Goal: Task Accomplishment & Management: Manage account settings

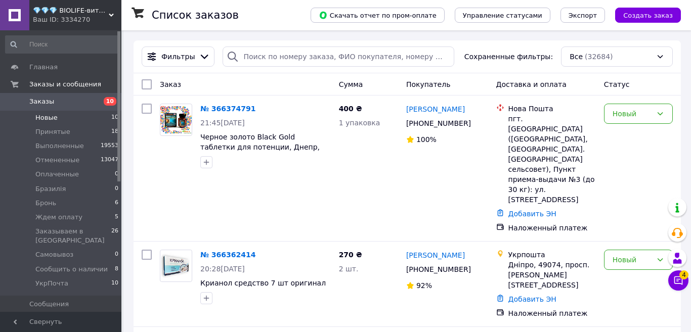
click at [45, 120] on span "Новые" at bounding box center [46, 117] width 22 height 9
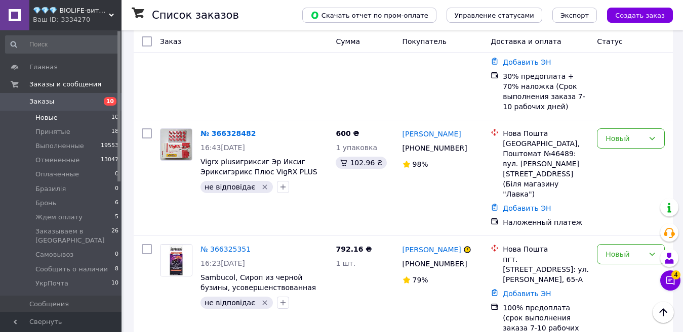
scroll to position [894, 0]
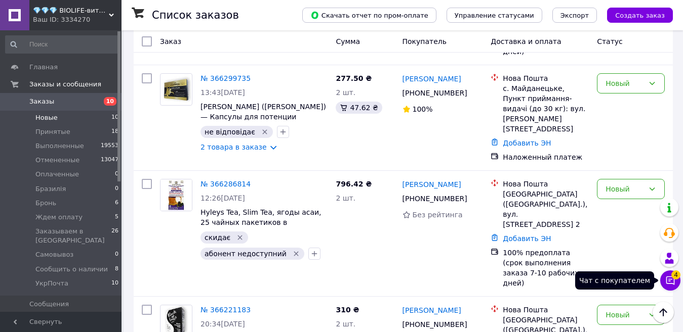
click at [669, 276] on icon at bounding box center [670, 281] width 10 height 10
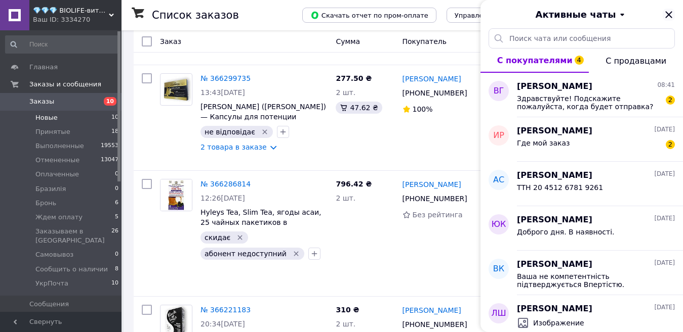
click at [670, 12] on icon "Закрыть" at bounding box center [668, 15] width 12 height 12
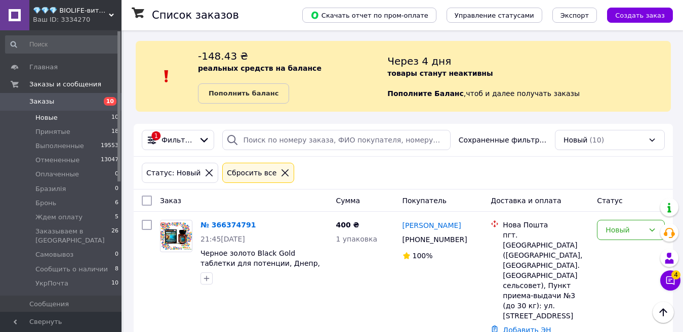
scroll to position [0, 0]
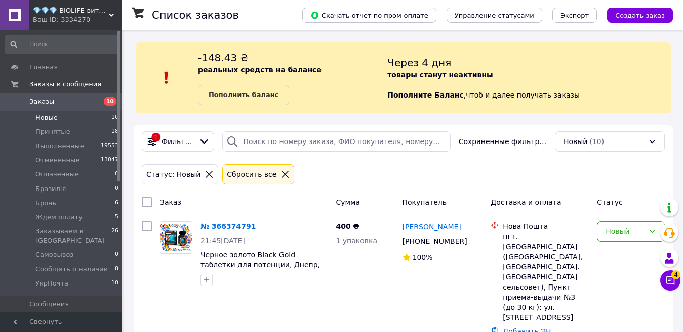
click at [52, 118] on span "Новые" at bounding box center [46, 117] width 22 height 9
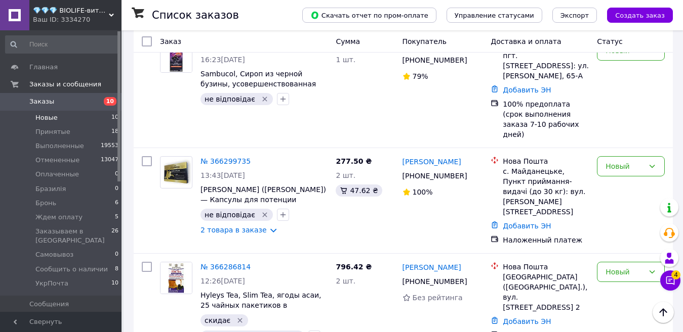
scroll to position [894, 0]
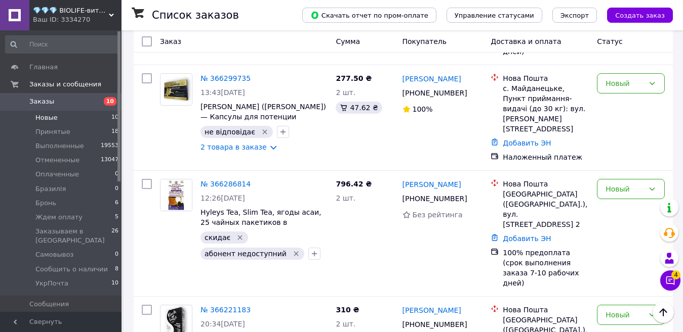
click at [67, 18] on div "Ваш ID: 3334270" at bounding box center [77, 19] width 89 height 9
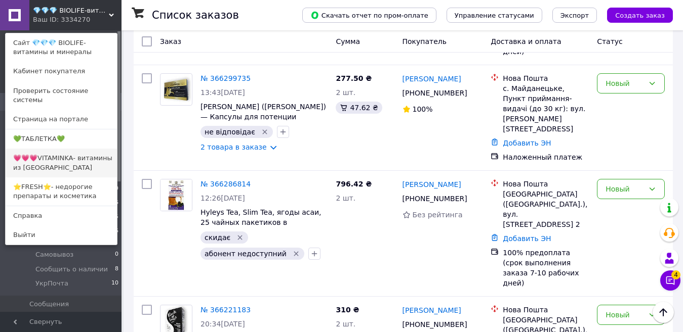
click at [67, 153] on link "💗💗💗VITAMINKA- витамины из [GEOGRAPHIC_DATA]" at bounding box center [61, 163] width 111 height 28
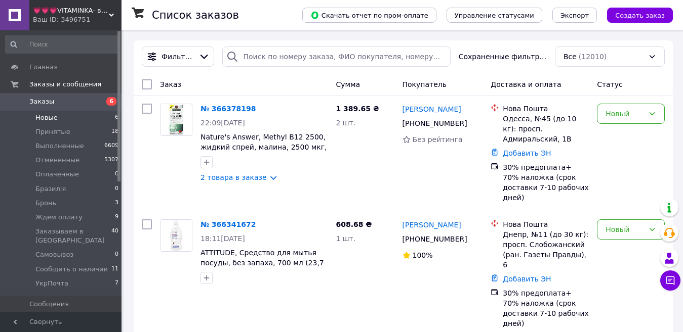
click at [48, 115] on span "Новые" at bounding box center [46, 117] width 22 height 9
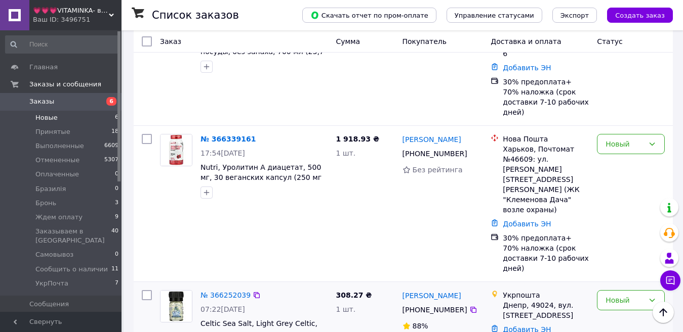
scroll to position [220, 0]
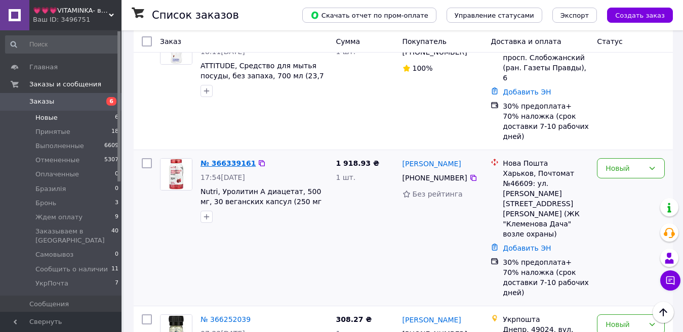
click at [213, 159] on link "№ 366339161" at bounding box center [227, 163] width 55 height 8
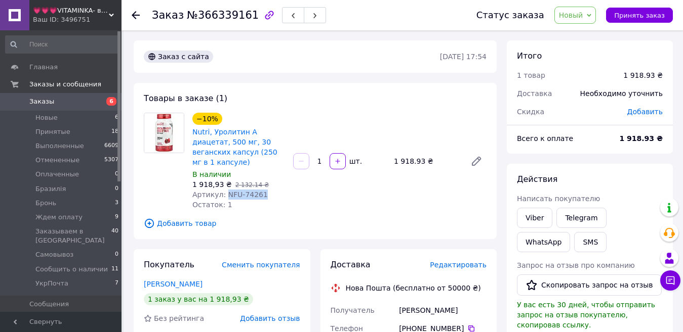
drag, startPoint x: 267, startPoint y: 183, endPoint x: 221, endPoint y: 180, distance: 46.2
click at [221, 190] on div "Артикул: NFU-74261" at bounding box center [238, 195] width 93 height 10
copy span "NFU-74261"
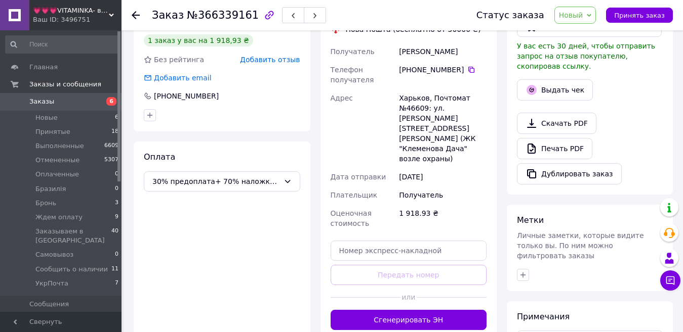
scroll to position [352, 0]
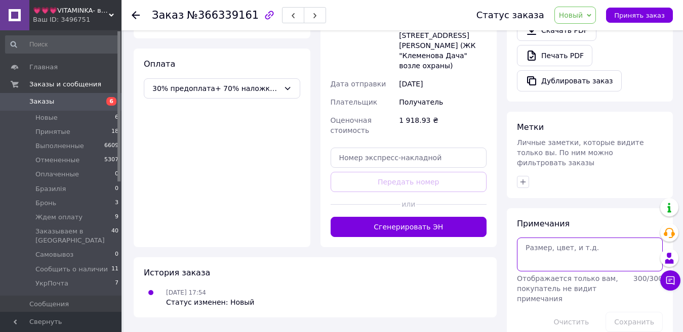
click at [542, 238] on textarea at bounding box center [590, 254] width 146 height 33
paste textarea "Nutri, Urolithin A Diacetate, 30 Vegan Capsules (250 mg per Capsule)"
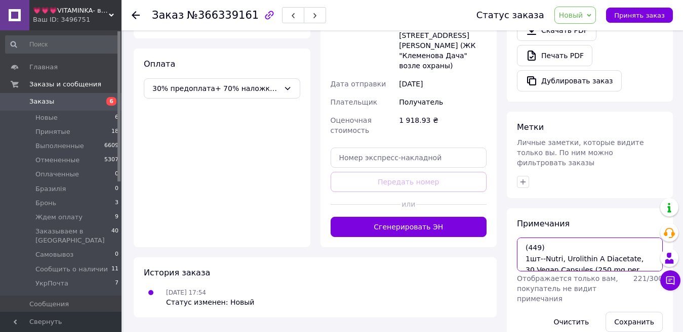
click at [553, 238] on textarea "(449) 1шт--Nutri, Urolithin A Diacetate, 30 Vegan Capsules (250 mg per Capsule)" at bounding box center [590, 254] width 146 height 33
type textarea "(449) 580 грн-- 1шт--Nutri, Urolithin A Diacetate, 30 Vegan Capsules (250 mg pe…"
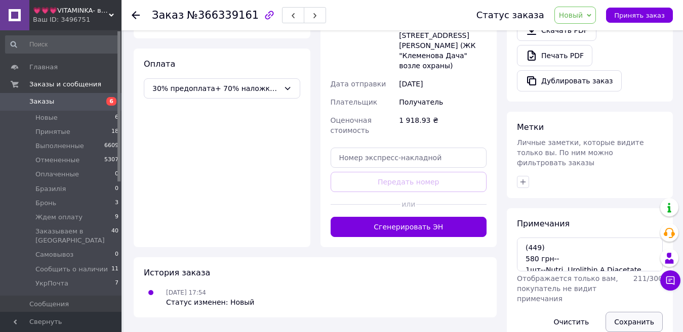
click at [634, 312] on button "Сохранить" at bounding box center [633, 322] width 57 height 20
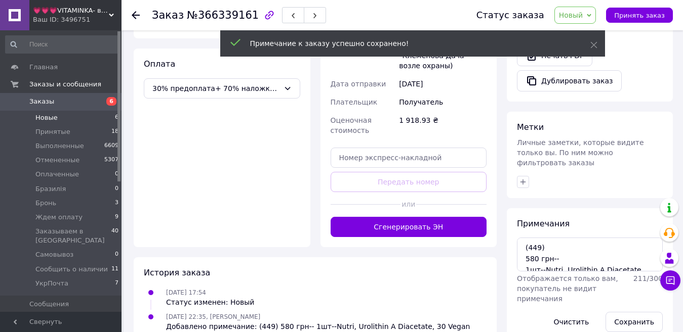
click at [47, 118] on span "Новые" at bounding box center [46, 117] width 22 height 9
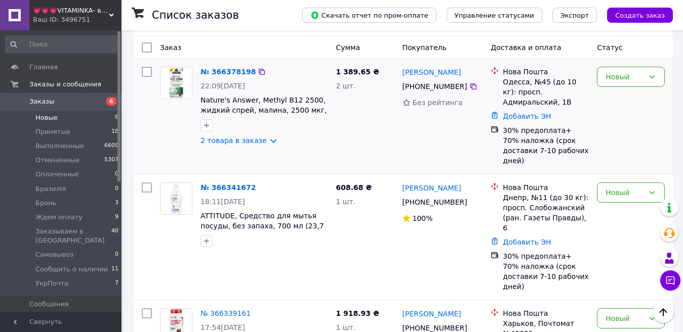
scroll to position [68, 0]
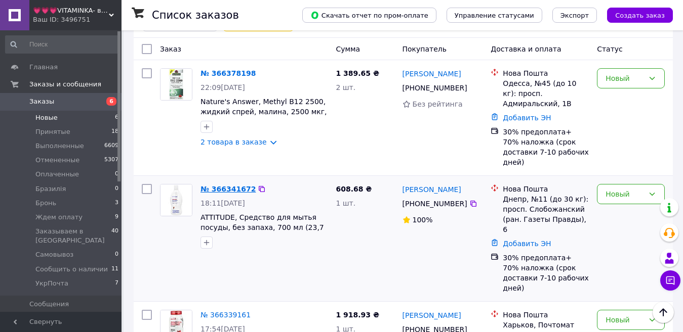
click at [219, 185] on link "№ 366341672" at bounding box center [227, 189] width 55 height 8
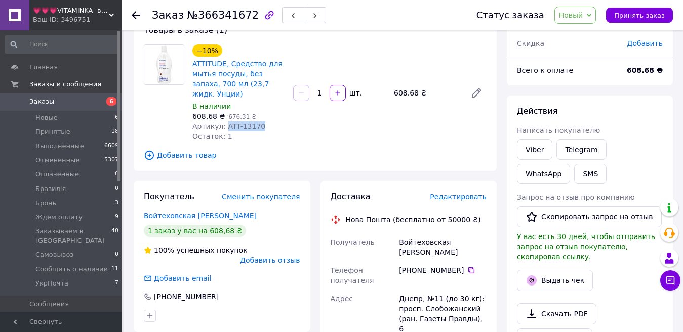
drag, startPoint x: 261, startPoint y: 115, endPoint x: 223, endPoint y: 116, distance: 37.5
click at [223, 121] on div "Артикул: ATT-13170" at bounding box center [238, 126] width 93 height 10
copy span "ATT-13170"
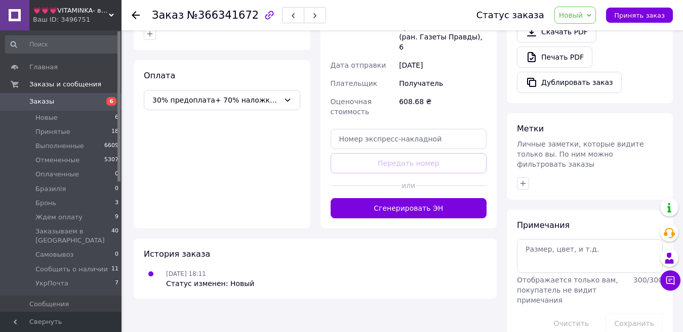
scroll to position [352, 0]
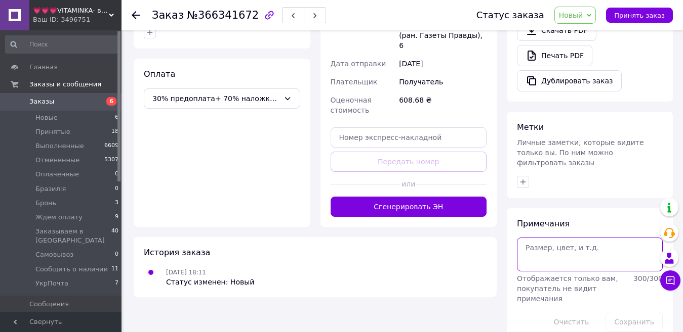
click at [546, 246] on textarea at bounding box center [590, 254] width 146 height 33
paste textarea "ATTITUDE, Dishwashing Liquid, Unscented, 23.7 fl oz (700 ml)"
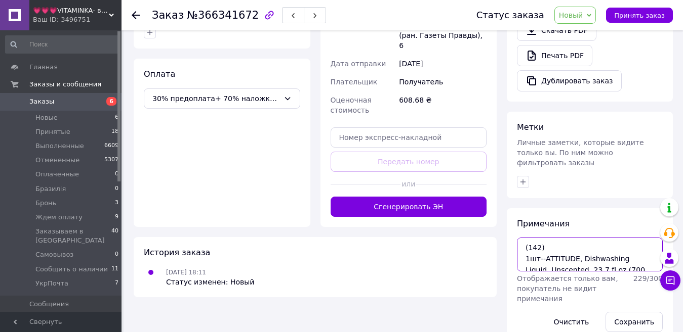
click at [549, 238] on textarea "(142) 1шт--ATTITUDE, Dishwashing Liquid, Unscented, 23.7 fl oz (700 ml)" at bounding box center [590, 254] width 146 height 33
click at [535, 239] on textarea "(142) 200 грн--- 1шт--ATTITUDE, Dishwashing Liquid, Unscented, 23.7 fl oz (700 …" at bounding box center [590, 254] width 146 height 33
type textarea "(142) 190 грн--- 1шт--ATTITUDE, Dishwashing Liquid, Unscented, 23.7 fl oz (700 …"
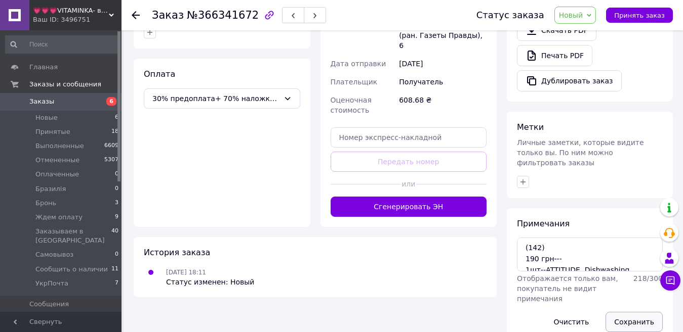
click at [627, 312] on button "Сохранить" at bounding box center [633, 322] width 57 height 20
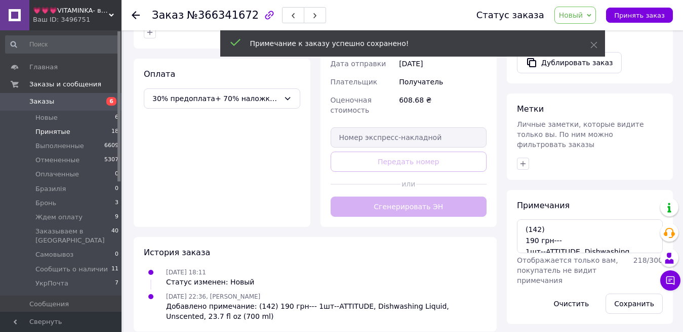
scroll to position [334, 0]
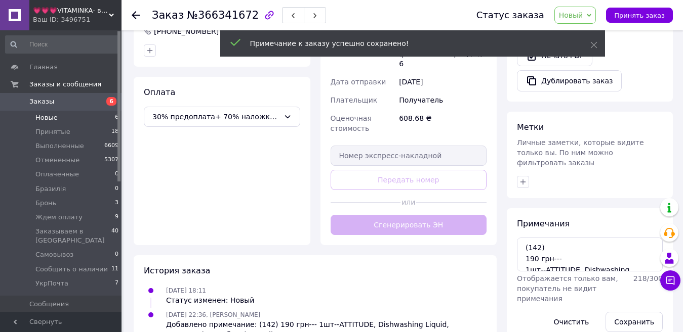
click at [44, 115] on span "Новые" at bounding box center [46, 117] width 22 height 9
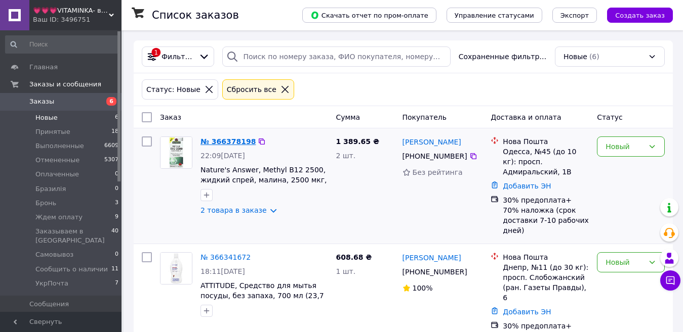
click at [226, 146] on link "№ 366378198" at bounding box center [227, 142] width 55 height 8
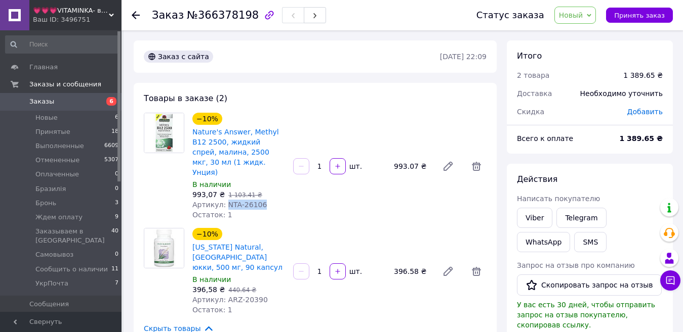
drag, startPoint x: 257, startPoint y: 195, endPoint x: 224, endPoint y: 192, distance: 33.0
click at [224, 201] on span "Артикул: NTA-26106" at bounding box center [229, 205] width 74 height 8
copy span "NTA-26106"
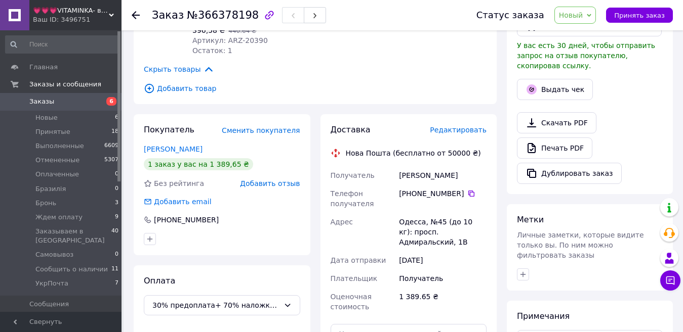
scroll to position [354, 0]
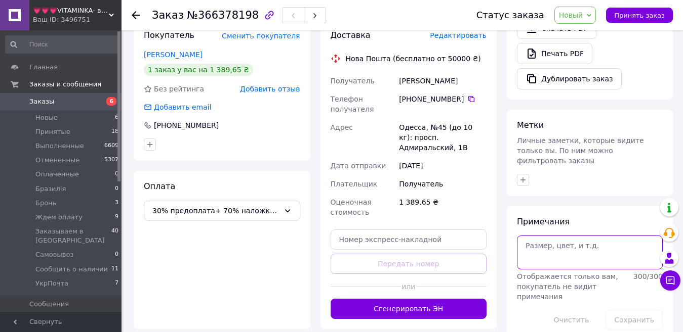
click at [546, 240] on textarea at bounding box center [590, 252] width 146 height 33
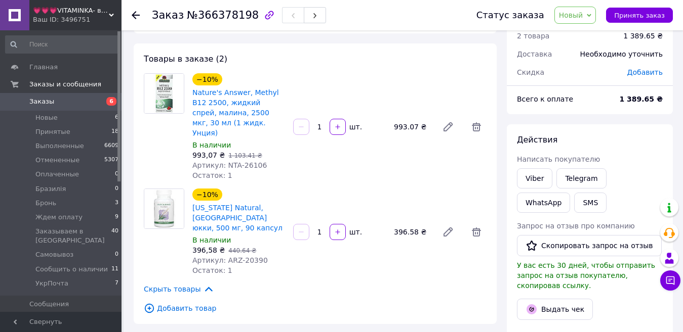
scroll to position [51, 0]
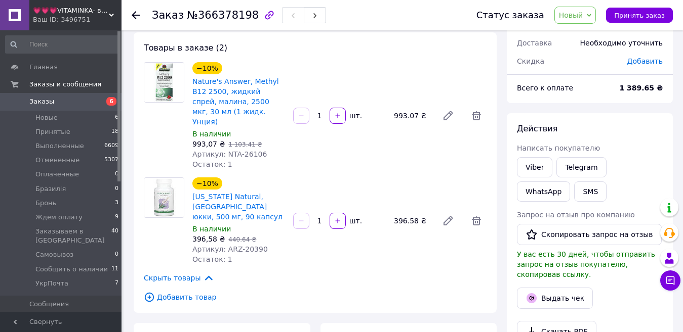
type textarea "(232)"
drag, startPoint x: 259, startPoint y: 231, endPoint x: 223, endPoint y: 226, distance: 36.2
click at [223, 244] on div "Артикул: ARZ-20390" at bounding box center [238, 249] width 93 height 10
copy span "ARZ-20390"
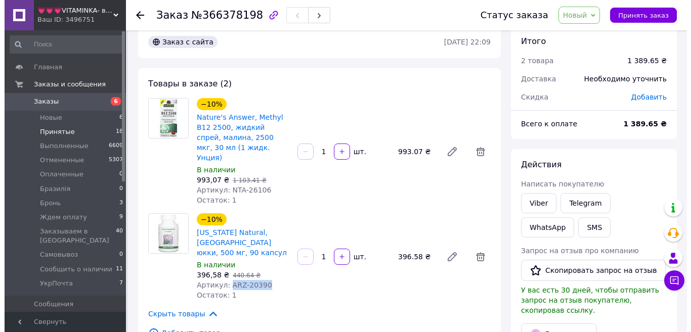
scroll to position [0, 0]
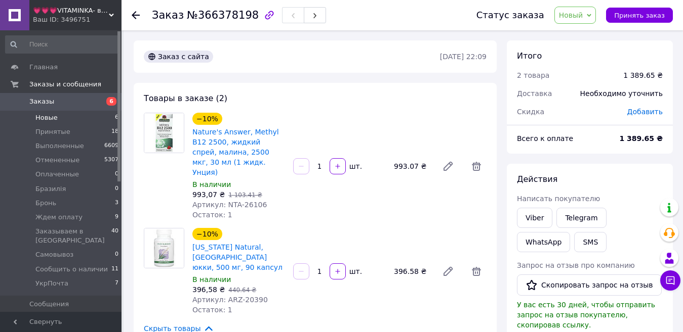
click at [53, 118] on span "Новые" at bounding box center [46, 117] width 22 height 9
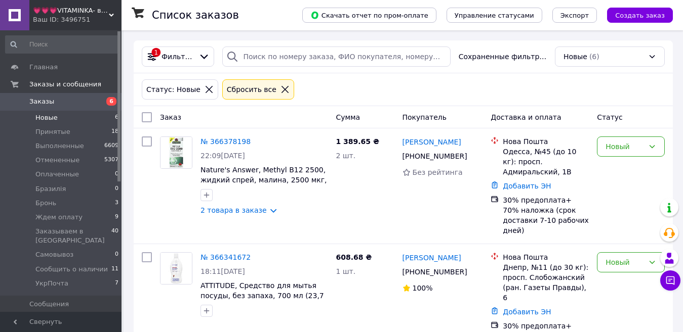
click at [51, 11] on span "💗💗💗VITAMINKA- витамины из [GEOGRAPHIC_DATA]" at bounding box center [71, 10] width 76 height 9
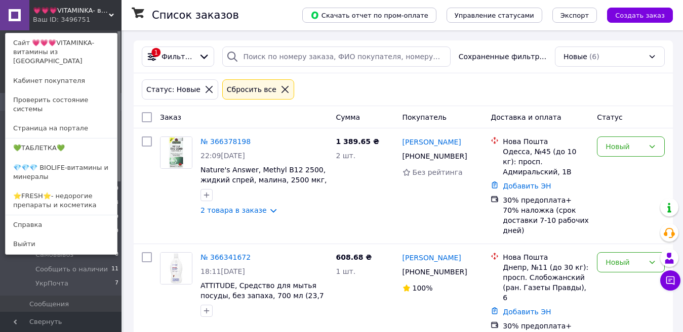
click at [56, 15] on span "💗💗💗VITAMINKA- витамины из [GEOGRAPHIC_DATA]" at bounding box center [71, 10] width 76 height 9
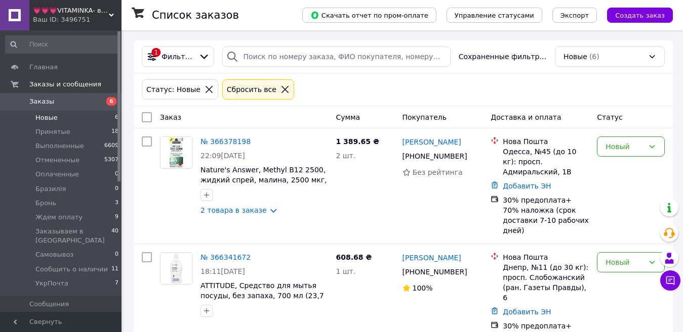
click at [36, 104] on span "Заказы" at bounding box center [41, 101] width 25 height 9
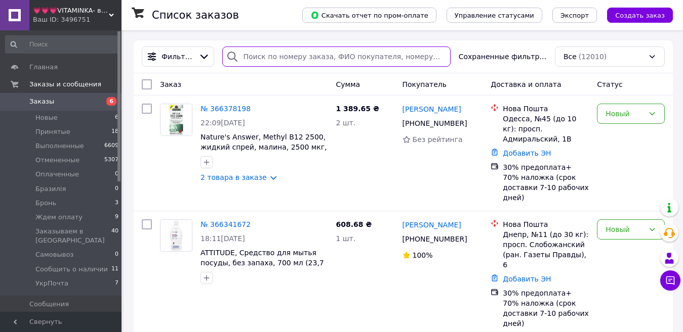
paste input "364664893"
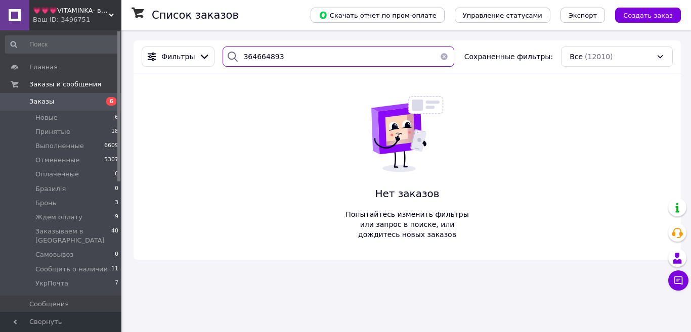
type input "364664893"
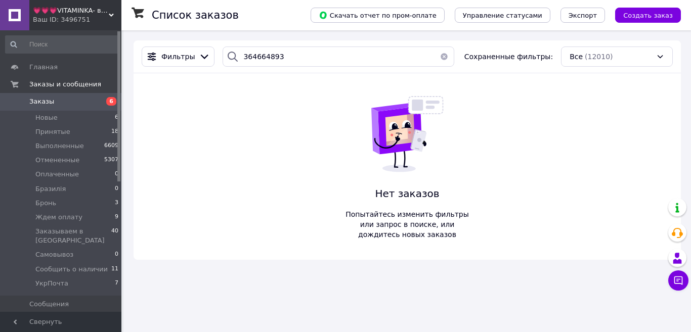
click at [51, 15] on div "Ваш ID: 3496751" at bounding box center [77, 19] width 89 height 9
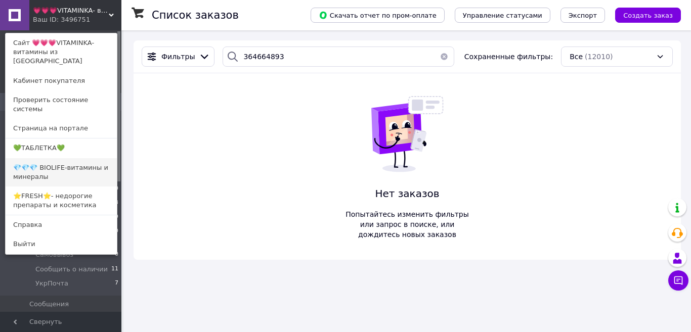
click at [57, 158] on link "💎💎💎 BIOLIFE-витамины и минералы" at bounding box center [61, 172] width 111 height 28
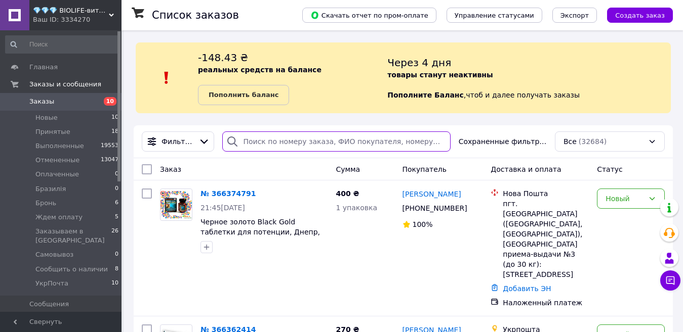
drag, startPoint x: 271, startPoint y: 80, endPoint x: 251, endPoint y: 142, distance: 64.5
click at [251, 142] on input "search" at bounding box center [336, 142] width 228 height 20
paste input "364664893"
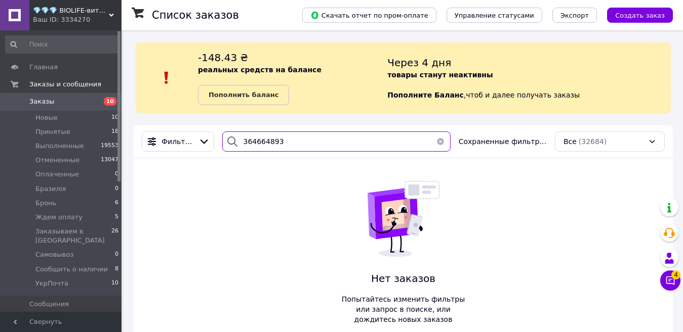
type input "364664893"
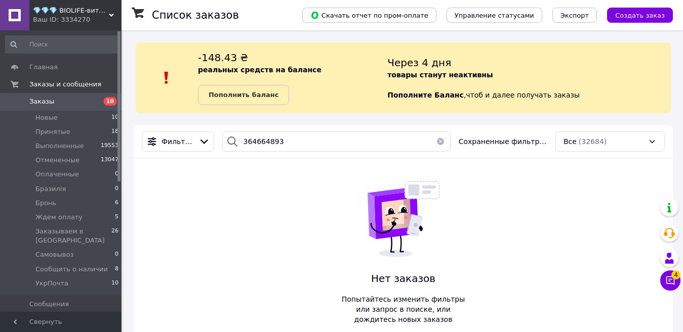
click at [52, 12] on span "💎💎💎 BIOLIFE-витамины и минералы" at bounding box center [71, 10] width 76 height 9
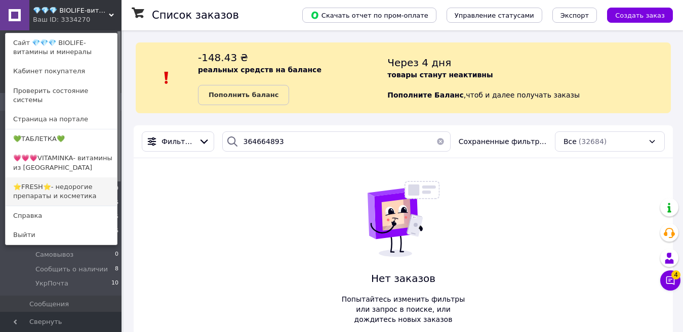
click at [38, 182] on link "⭐FRESH⭐- недорогие препараты и косметика" at bounding box center [61, 192] width 111 height 28
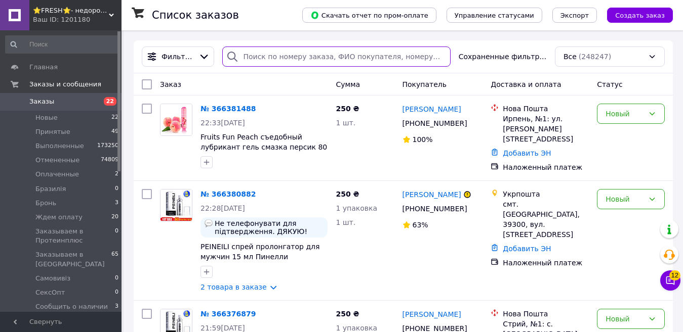
paste input "364664893"
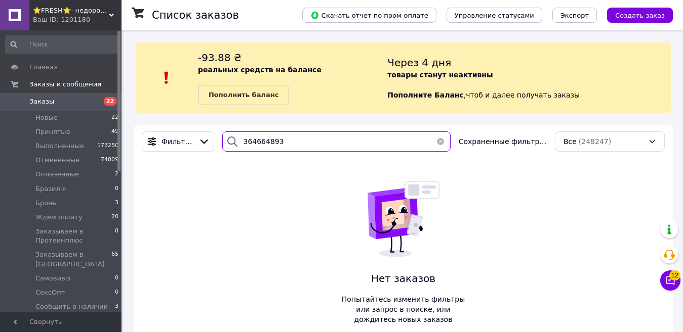
type input "364664893"
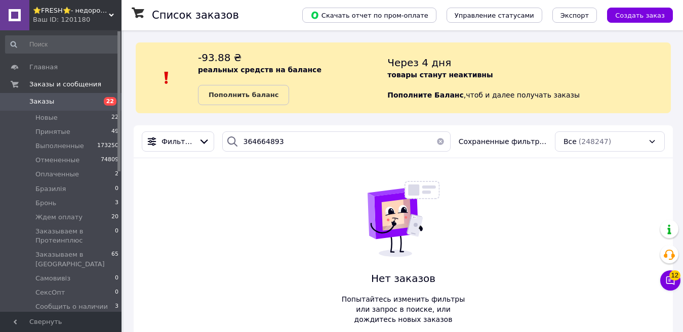
click at [74, 18] on div "Ваш ID: 1201180" at bounding box center [77, 19] width 89 height 9
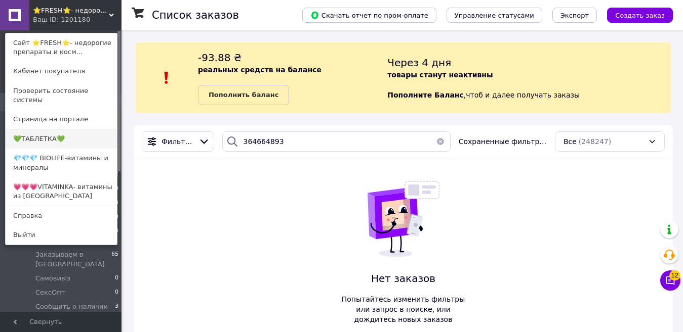
click at [43, 130] on link "💚ТАБЛЕТКА💚" at bounding box center [61, 139] width 111 height 19
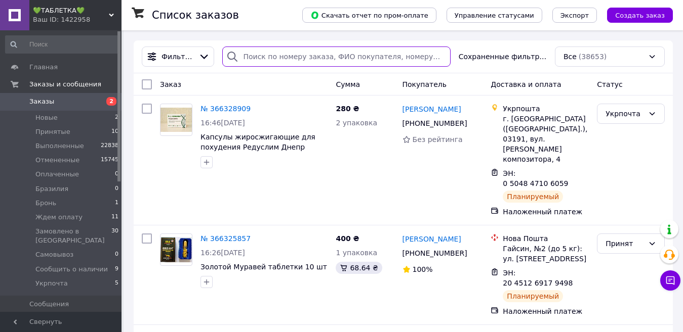
paste input "364664893"
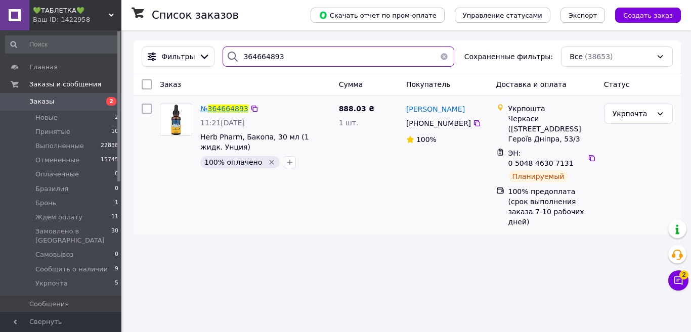
type input "364664893"
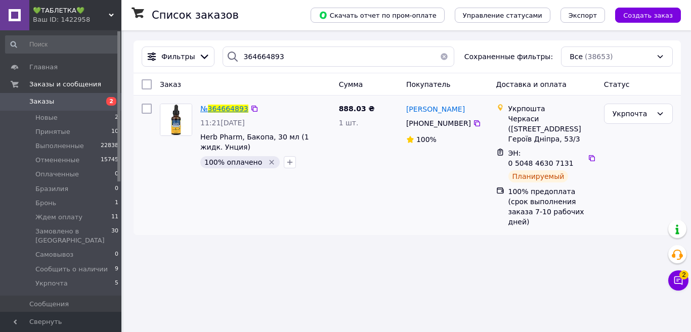
click at [231, 109] on span "364664893" at bounding box center [228, 109] width 40 height 8
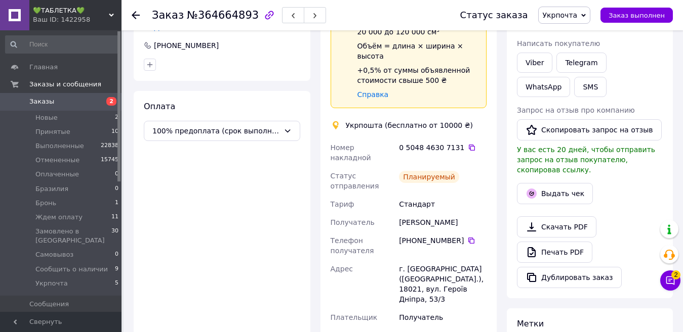
scroll to position [314, 0]
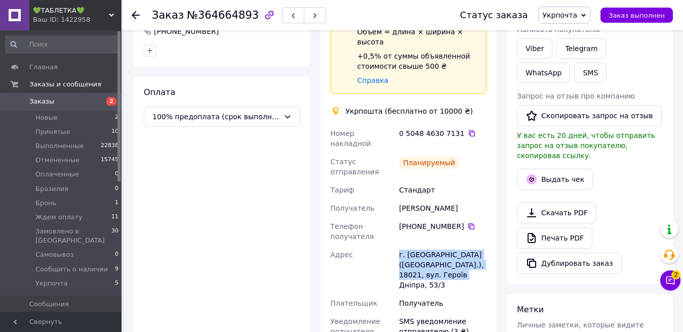
drag, startPoint x: 397, startPoint y: 215, endPoint x: 444, endPoint y: 238, distance: 53.0
click at [444, 246] on div "г. [GEOGRAPHIC_DATA] ([GEOGRAPHIC_DATA].), 18021, вул. Героїв Дніпра, 53/3" at bounding box center [443, 270] width 92 height 49
copy div "г. [GEOGRAPHIC_DATA] ([GEOGRAPHIC_DATA].), 18021, вул. Героїв Дніпра, 53/3"
click at [54, 102] on span "Заказы" at bounding box center [61, 101] width 64 height 9
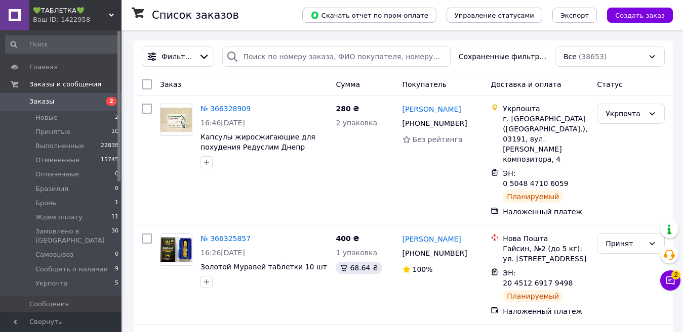
click at [70, 16] on div "Ваш ID: 1422958" at bounding box center [77, 19] width 89 height 9
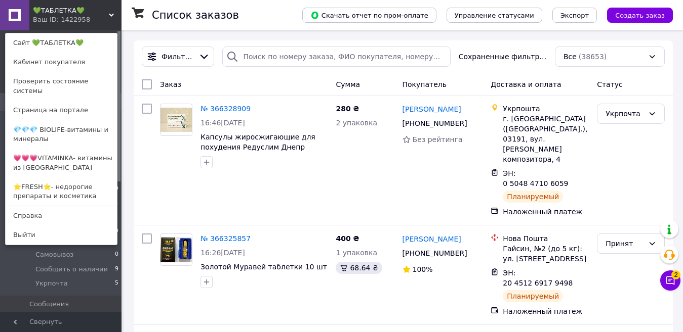
click at [62, 150] on link "💗💗💗VITAMINKA- витамины из [GEOGRAPHIC_DATA]" at bounding box center [61, 163] width 111 height 28
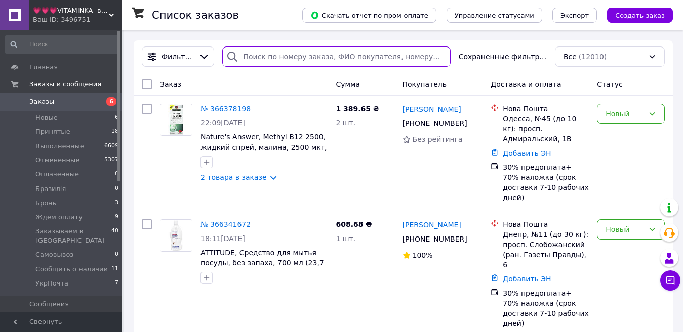
paste input "0935622980"
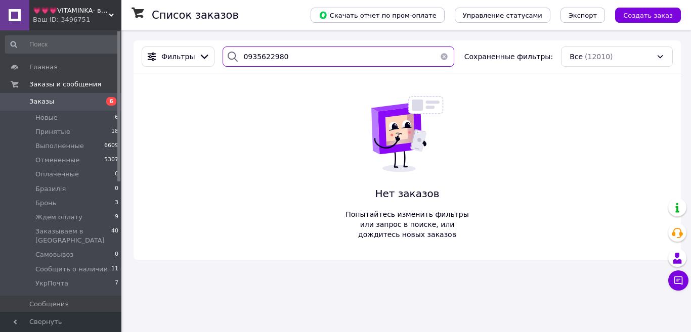
type input "0935622980"
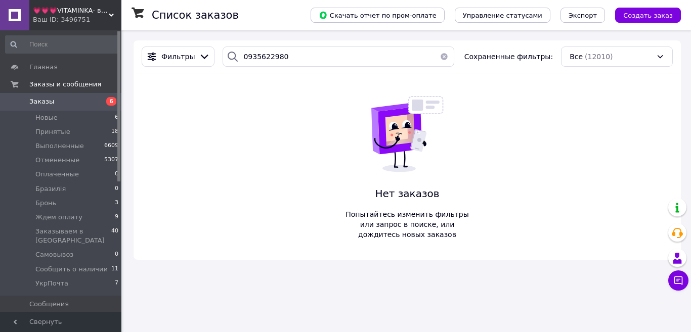
click at [59, 11] on span "💗💗💗VITAMINKA- витамины из [GEOGRAPHIC_DATA]" at bounding box center [71, 10] width 76 height 9
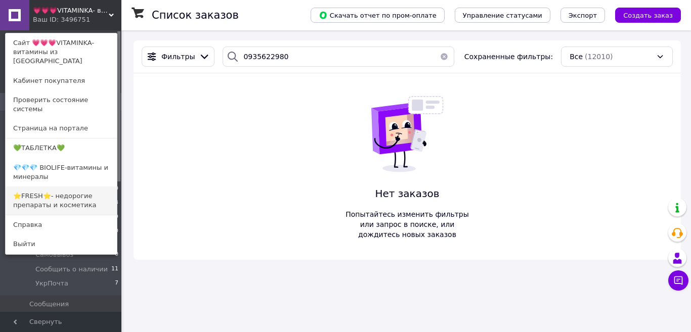
click at [53, 187] on link "⭐FRESH⭐- недорогие препараты и косметика" at bounding box center [61, 201] width 111 height 28
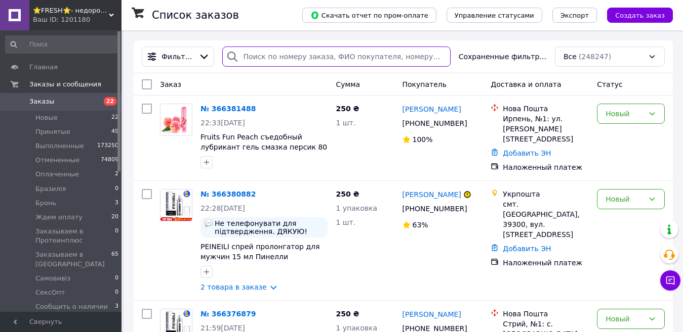
paste input "0935622980"
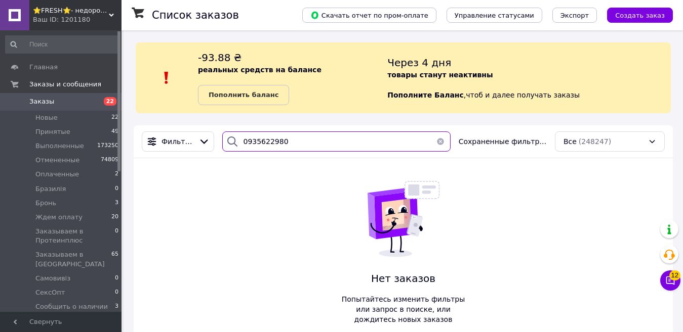
type input "0935622980"
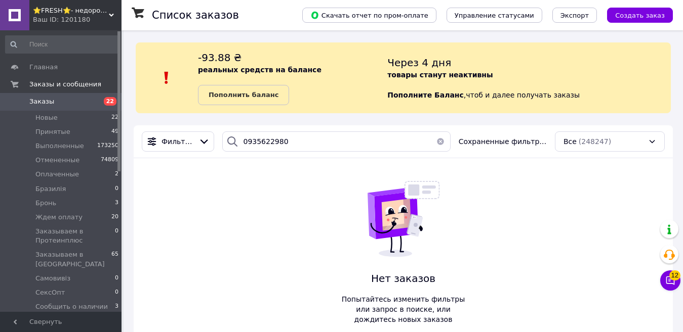
click at [56, 18] on div "Ваш ID: 1201180" at bounding box center [77, 19] width 89 height 9
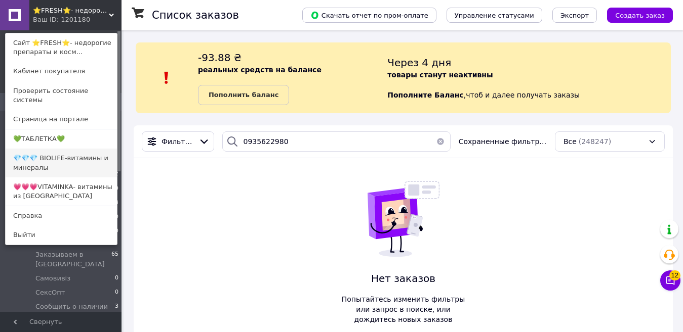
click at [47, 149] on link "💎💎💎 BIOLIFE-витамины и минералы" at bounding box center [61, 163] width 111 height 28
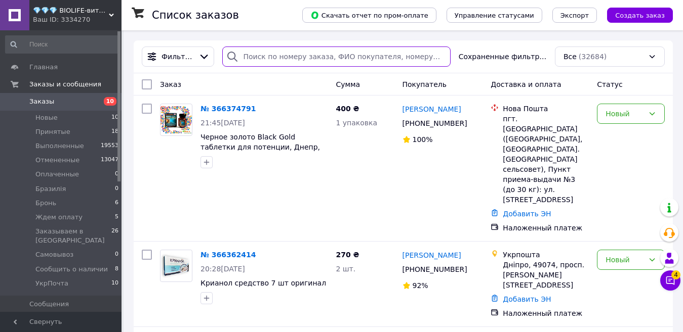
paste input "0935622980"
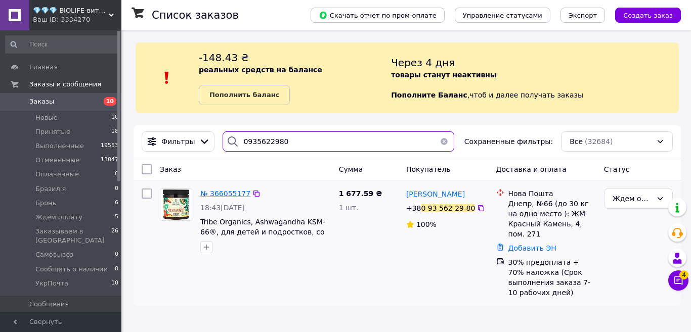
type input "0935622980"
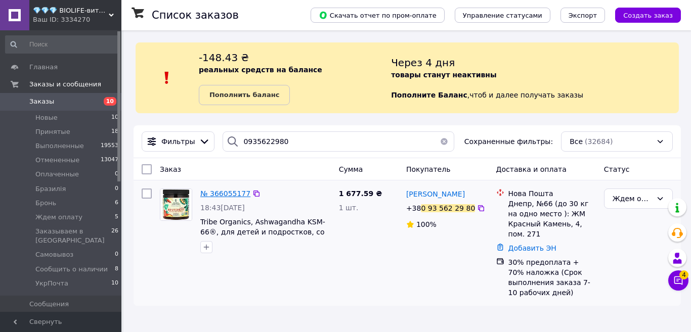
click at [215, 195] on span "№ 366055177" at bounding box center [225, 194] width 50 height 8
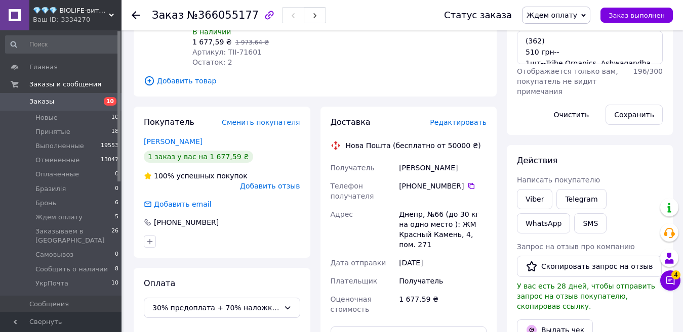
scroll to position [66, 0]
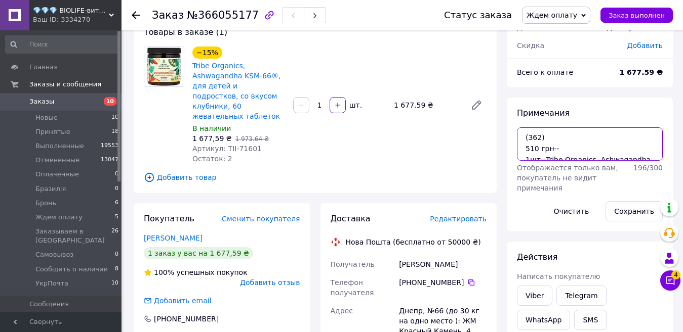
click at [564, 152] on textarea "(362) 510 грн-- 1шт--Tribe Organics, Ashwagandha KSM-66®, For Kids and Teenager…" at bounding box center [590, 144] width 146 height 33
type textarea "(362) 510 грн--оплачено 1шт--Tribe Organics, Ashwagandha KSM-66®, For Kids and …"
click at [630, 214] on button "Сохранить" at bounding box center [633, 211] width 57 height 20
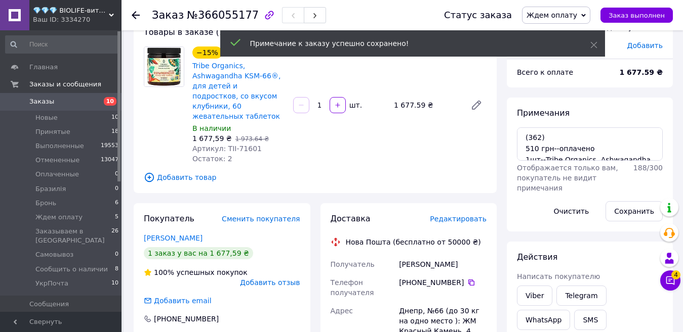
click at [572, 18] on span "Ждем оплату" at bounding box center [551, 15] width 51 height 8
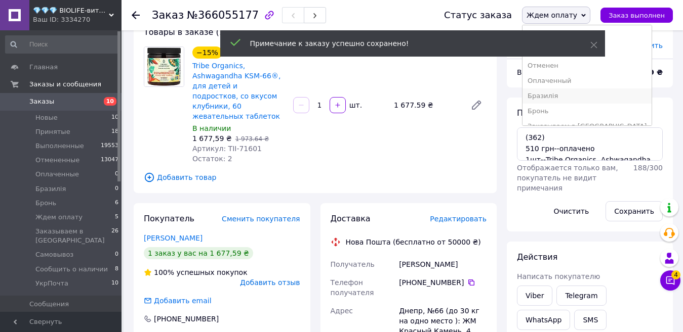
scroll to position [51, 0]
click at [563, 75] on li "Заказываем в [GEOGRAPHIC_DATA]" at bounding box center [586, 75] width 129 height 15
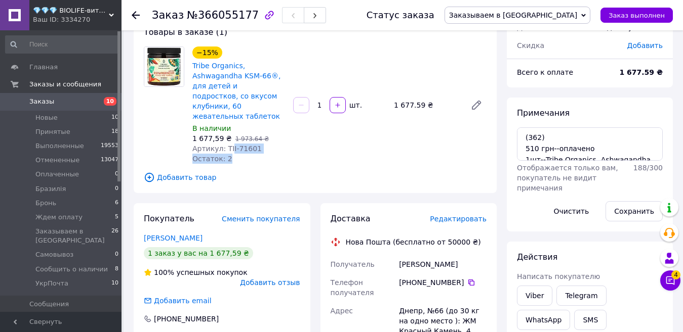
drag, startPoint x: 259, startPoint y: 143, endPoint x: 228, endPoint y: 136, distance: 31.7
click at [228, 136] on div "−15% Tribe Organics, Ashwagandha KSM-66®, для детей и подростков, со вкусом клу…" at bounding box center [238, 105] width 101 height 121
click at [233, 154] on div "Остаток: 2" at bounding box center [238, 159] width 93 height 10
drag, startPoint x: 256, startPoint y: 136, endPoint x: 222, endPoint y: 137, distance: 33.4
click at [222, 144] on div "Артикул: TII-71601" at bounding box center [238, 149] width 93 height 10
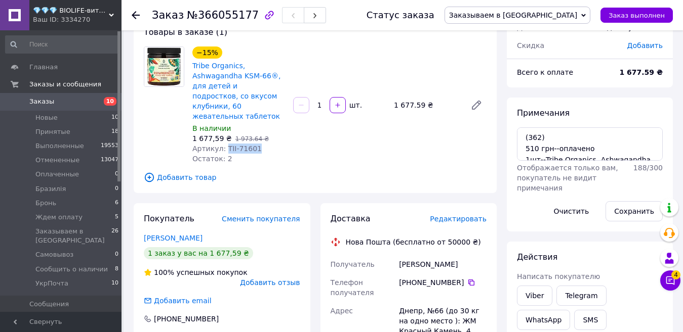
copy span "TII-71601"
click at [66, 104] on span "Заказы" at bounding box center [61, 101] width 64 height 9
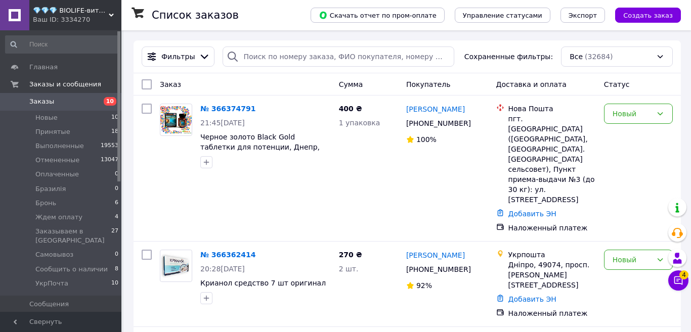
click at [61, 5] on div "💎💎💎 BIOLIFE-витамины и минералы Ваш ID: 3334270" at bounding box center [75, 15] width 92 height 30
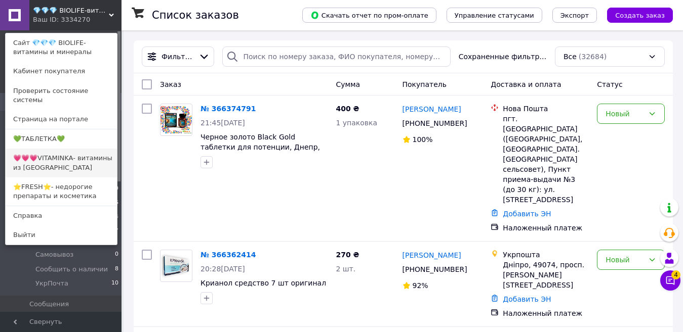
click at [53, 154] on link "💗💗💗VITAMINKA- витамины из [GEOGRAPHIC_DATA]" at bounding box center [61, 163] width 111 height 28
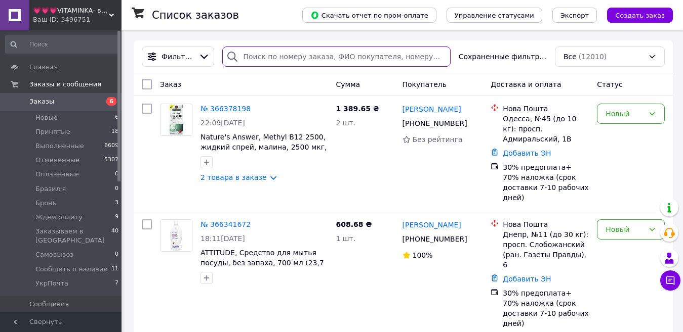
click at [254, 59] on input "search" at bounding box center [336, 57] width 228 height 20
paste input "365902351"
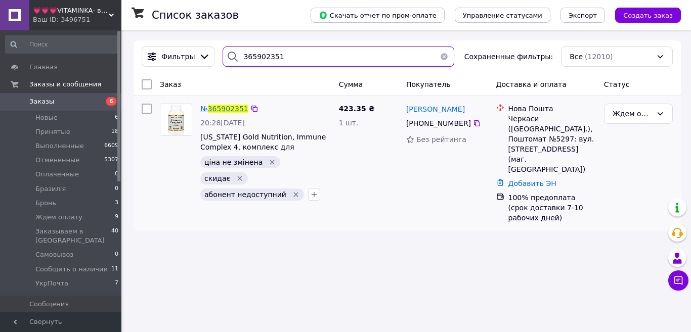
type input "365902351"
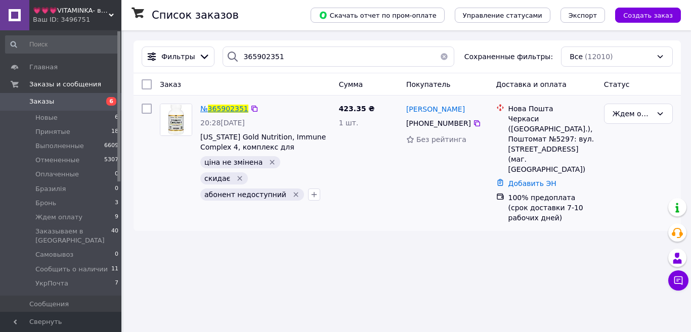
click at [232, 112] on span "365902351" at bounding box center [228, 109] width 40 height 8
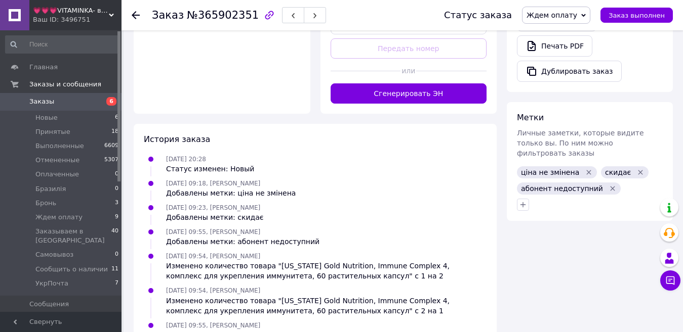
scroll to position [557, 0]
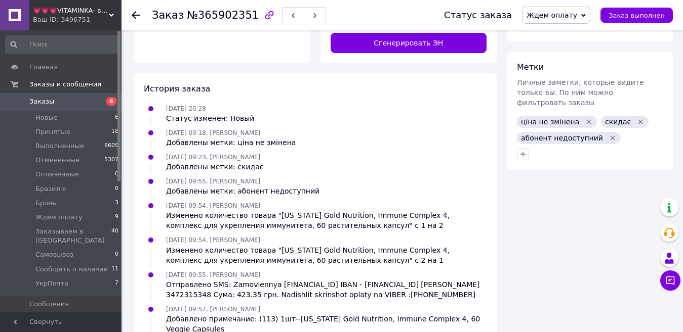
click at [587, 119] on icon "Удалить метку" at bounding box center [589, 121] width 5 height 5
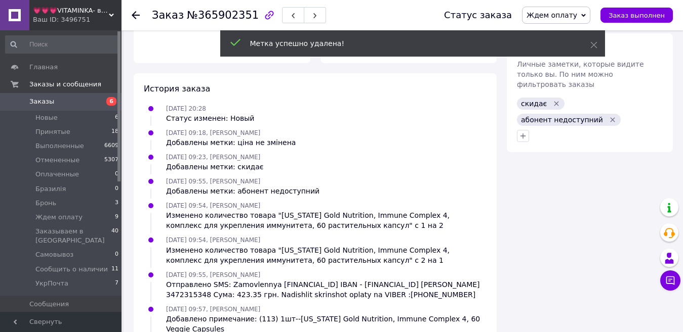
scroll to position [10, 0]
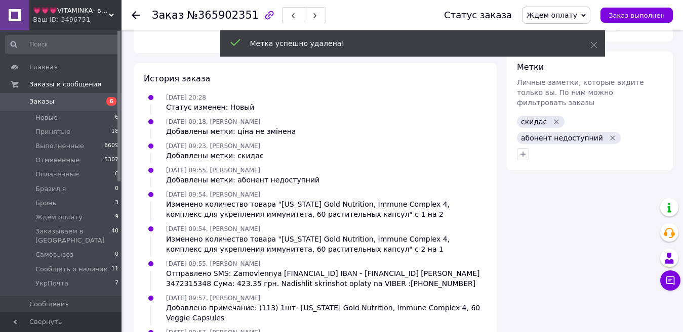
click at [552, 118] on icon "Удалить метку" at bounding box center [556, 122] width 8 height 8
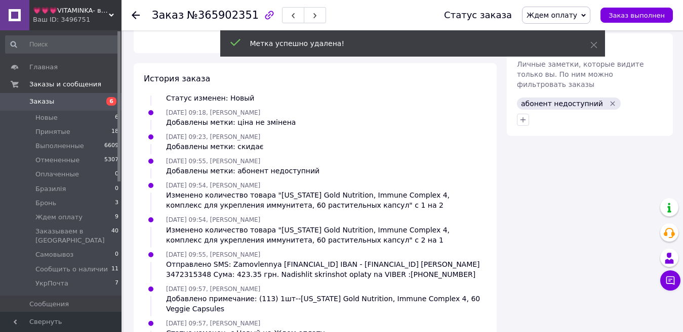
scroll to position [34, 0]
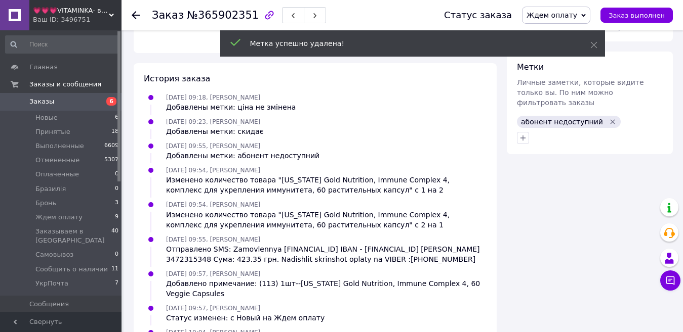
click at [608, 118] on icon "Удалить метку" at bounding box center [612, 122] width 8 height 8
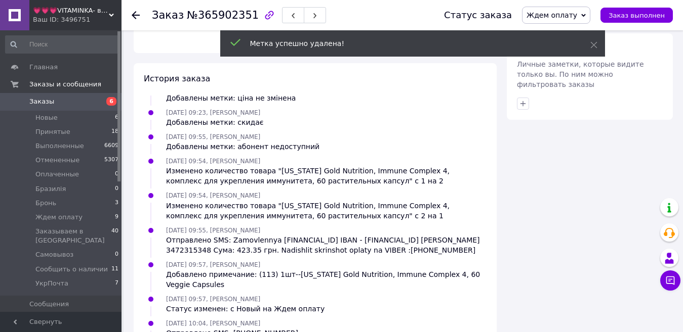
scroll to position [59, 0]
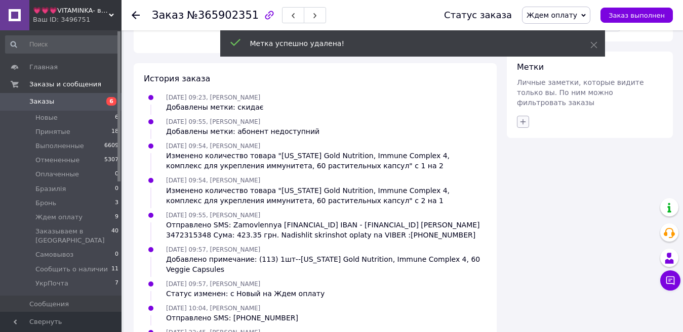
click at [525, 119] on icon "button" at bounding box center [523, 122] width 6 height 6
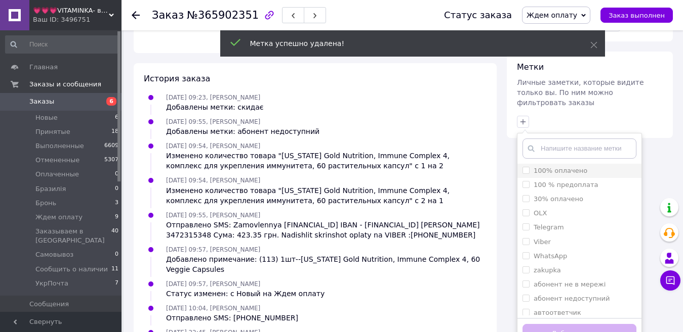
click at [526, 167] on input "100% оплачено" at bounding box center [525, 170] width 7 height 7
checkbox input "true"
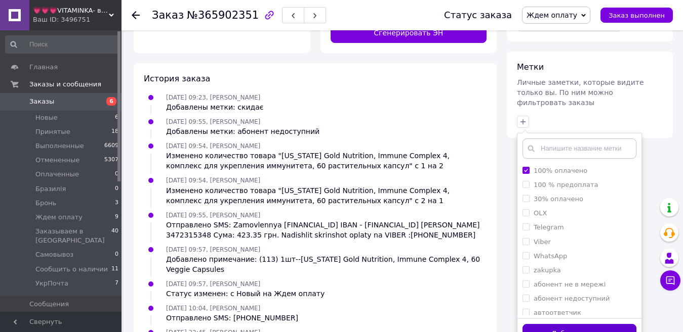
click at [551, 324] on button "Добавить метку" at bounding box center [579, 334] width 114 height 20
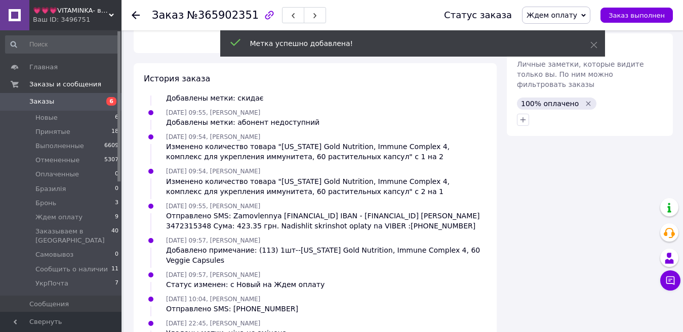
scroll to position [83, 0]
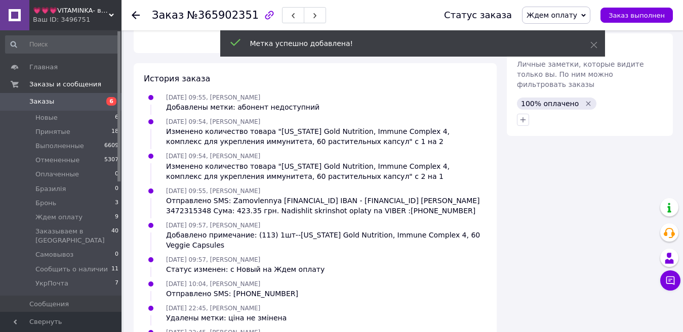
click at [551, 14] on span "Ждем оплату" at bounding box center [551, 15] width 51 height 8
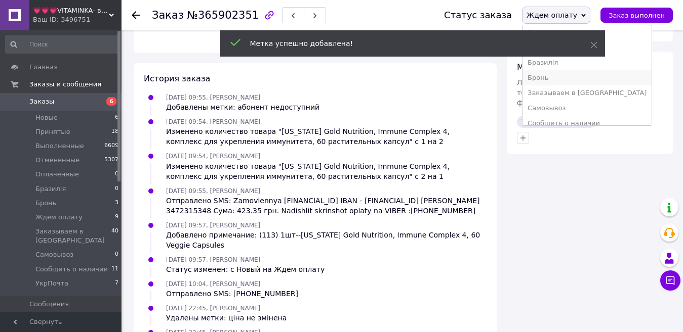
scroll to position [51, 0]
click at [562, 80] on li "Заказываем в [GEOGRAPHIC_DATA]" at bounding box center [586, 75] width 129 height 15
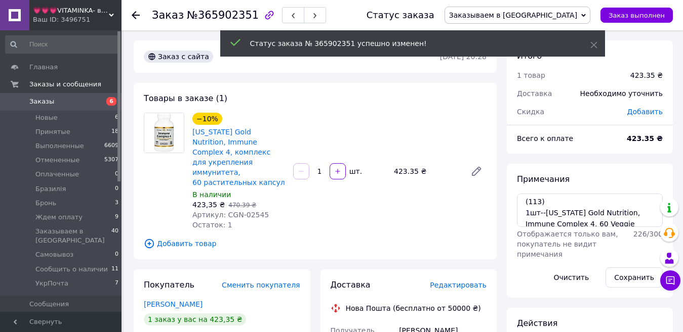
scroll to position [0, 0]
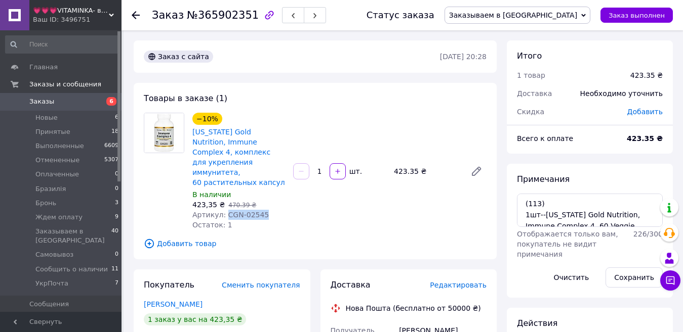
drag, startPoint x: 264, startPoint y: 207, endPoint x: 223, endPoint y: 206, distance: 41.0
click at [223, 210] on div "Артикул: CGN-02545" at bounding box center [238, 215] width 93 height 10
copy span "CGN-02545"
click at [55, 121] on span "Новые" at bounding box center [46, 117] width 22 height 9
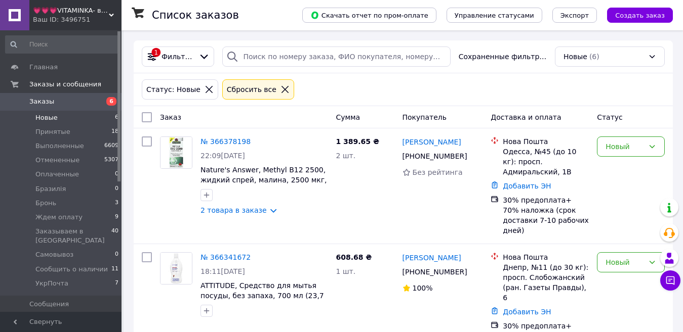
click at [57, 120] on li "Новые 6" at bounding box center [62, 118] width 124 height 14
click at [228, 139] on link "№ 366378198" at bounding box center [225, 142] width 50 height 8
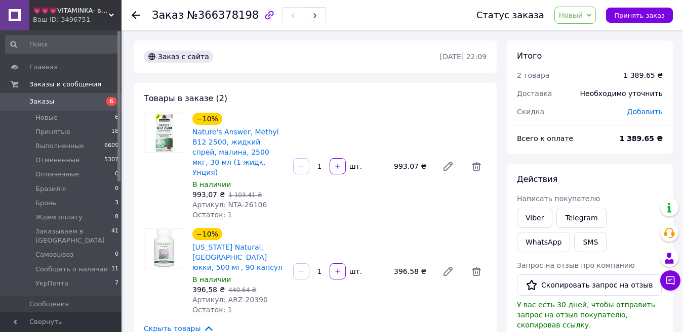
click at [75, 13] on span "💗💗💗VITAMINKA- витамины из [GEOGRAPHIC_DATA]" at bounding box center [71, 10] width 76 height 9
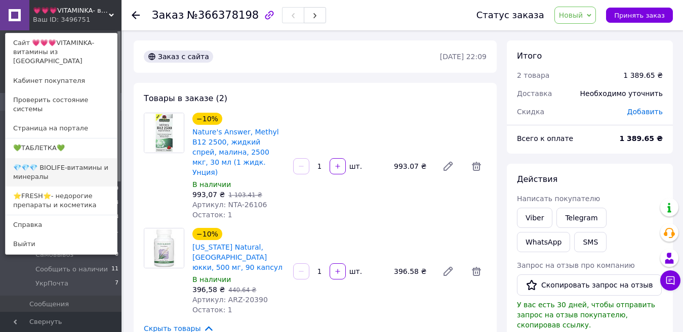
click at [50, 158] on link "💎💎💎 BIOLIFE-витамины и минералы" at bounding box center [61, 172] width 111 height 28
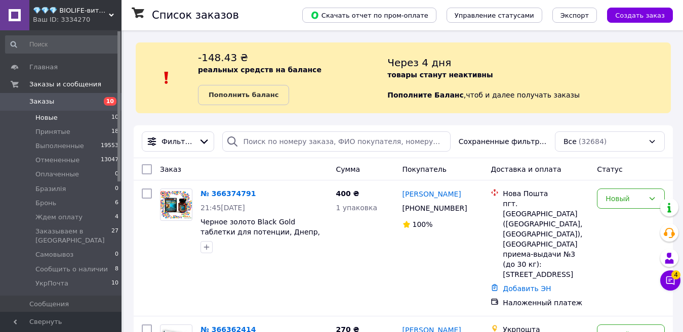
click at [41, 118] on span "Новые" at bounding box center [46, 117] width 22 height 9
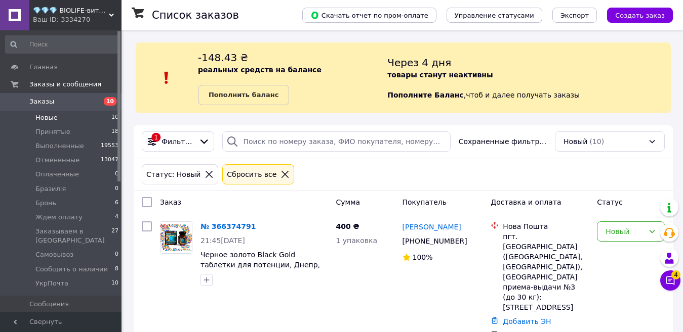
click at [44, 119] on span "Новые" at bounding box center [46, 117] width 22 height 9
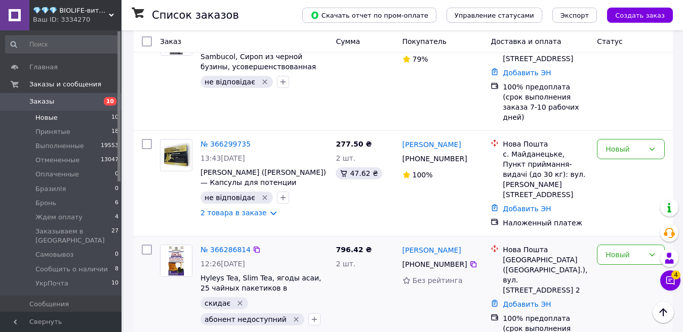
scroll to position [894, 0]
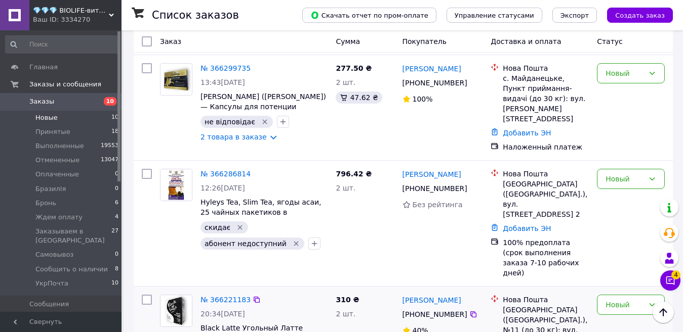
click at [230, 294] on div "№ 366221183" at bounding box center [225, 300] width 52 height 12
click at [228, 296] on link "№ 366221183" at bounding box center [225, 300] width 50 height 8
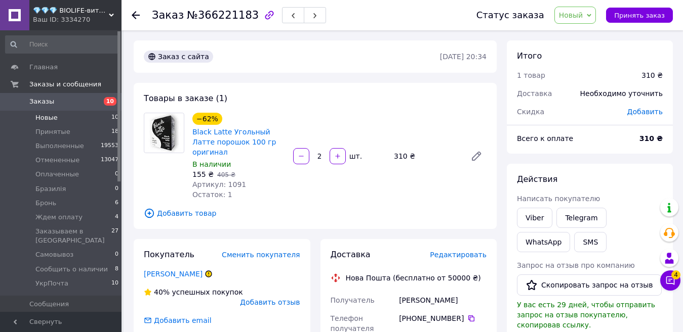
click at [43, 120] on span "Новые" at bounding box center [46, 117] width 22 height 9
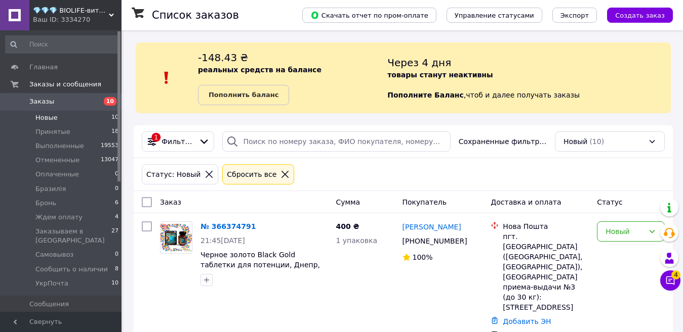
click at [38, 118] on span "Новые" at bounding box center [46, 117] width 22 height 9
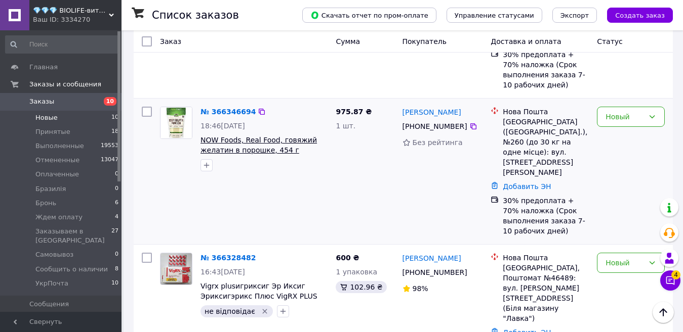
scroll to position [455, 0]
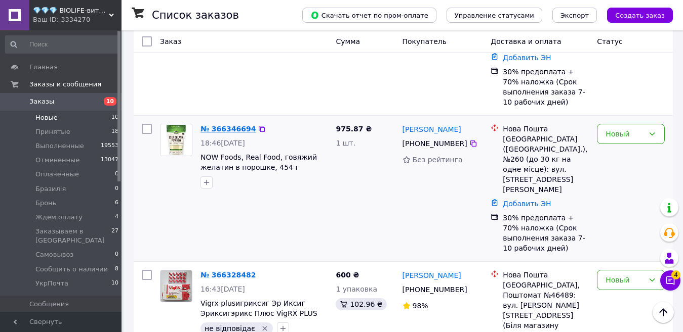
click at [223, 125] on link "№ 366346694" at bounding box center [227, 129] width 55 height 8
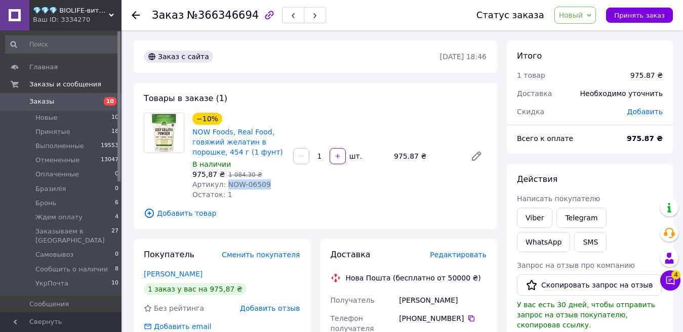
drag, startPoint x: 265, startPoint y: 188, endPoint x: 222, endPoint y: 182, distance: 42.9
click at [222, 182] on div "Артикул: NOW-06509" at bounding box center [238, 185] width 93 height 10
copy span "NOW-06509"
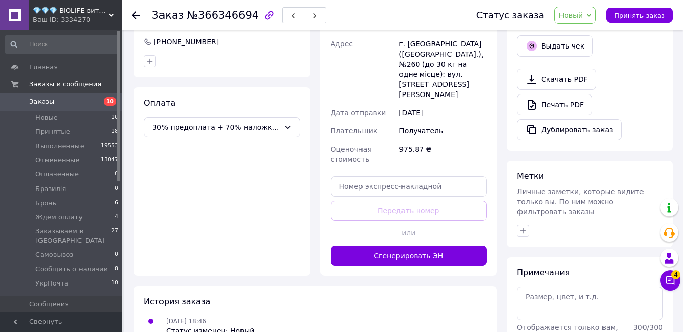
scroll to position [352, 0]
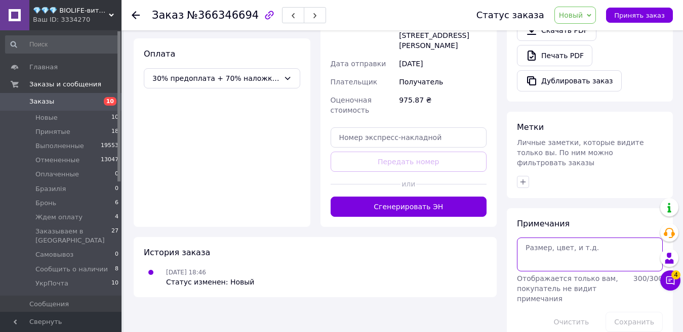
click at [554, 238] on textarea at bounding box center [590, 254] width 146 height 33
paste textarea "NOW Foods, Real Food, Beef Gelatin Powder, 1 lb (454 g)"
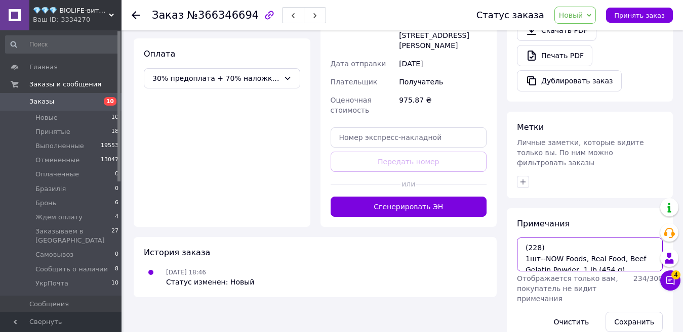
click at [554, 238] on textarea "(228) 1шт--NOW Foods, Real Food, Beef Gelatin Powder, 1 lb (454 g)" at bounding box center [590, 254] width 146 height 33
type textarea "(228) 300 грн-- 1шт--NOW Foods, Real Food, Beef Gelatin Powder, 1 lb (454 g)"
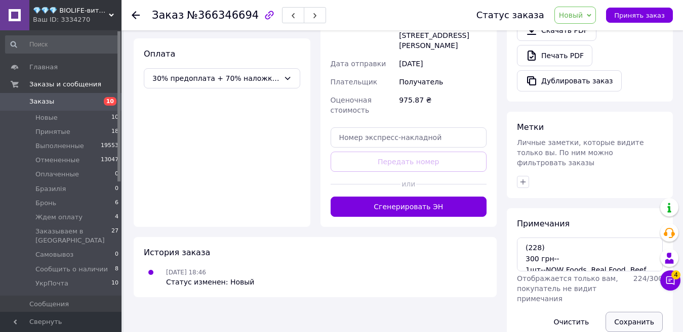
click at [635, 312] on button "Сохранить" at bounding box center [633, 322] width 57 height 20
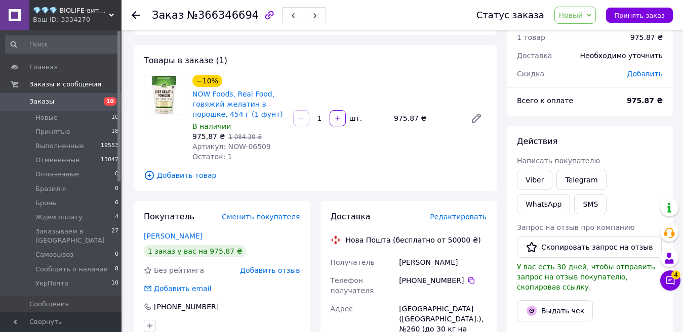
scroll to position [0, 0]
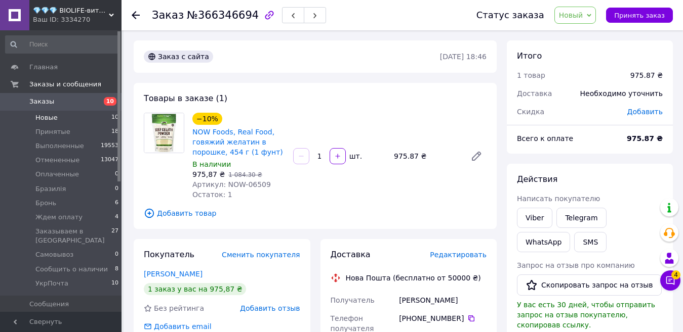
click at [58, 115] on li "Новые 10" at bounding box center [62, 118] width 124 height 14
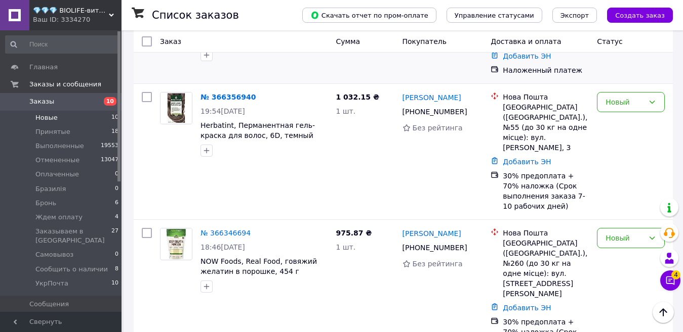
scroll to position [354, 0]
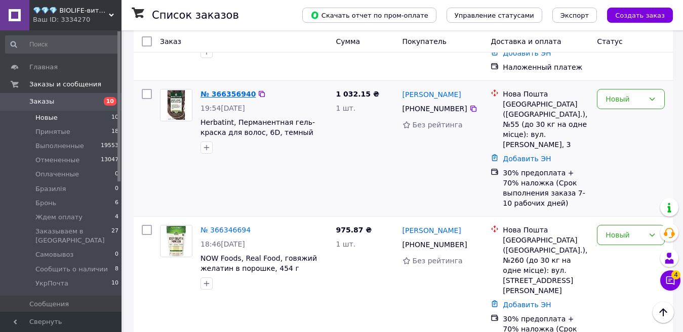
click at [213, 90] on link "№ 366356940" at bounding box center [227, 94] width 55 height 8
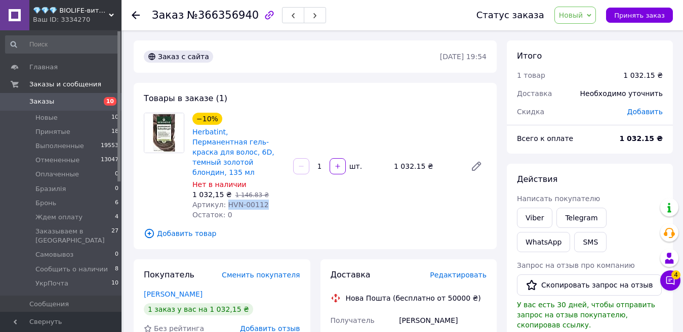
drag, startPoint x: 265, startPoint y: 193, endPoint x: 224, endPoint y: 195, distance: 41.0
click at [224, 200] on div "Артикул: HVN-00112" at bounding box center [238, 205] width 93 height 10
copy span "HVN-00112"
click at [61, 116] on li "Новые 10" at bounding box center [62, 118] width 124 height 14
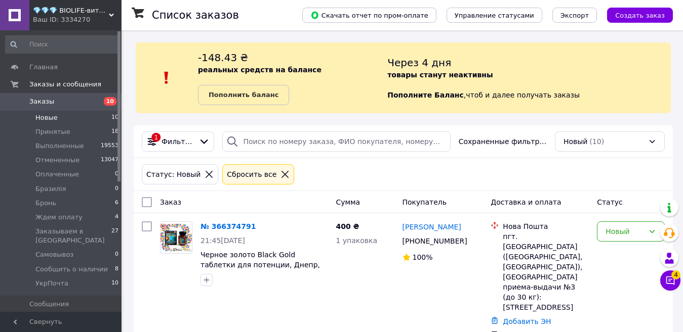
click at [73, 20] on div "Ваш ID: 3334270" at bounding box center [77, 19] width 89 height 9
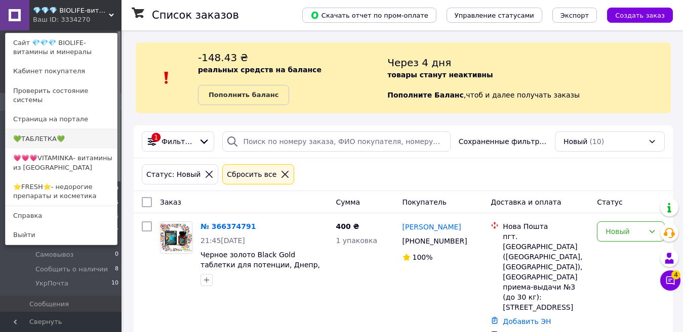
click at [62, 130] on link "💚ТАБЛЕТКА💚" at bounding box center [61, 139] width 111 height 19
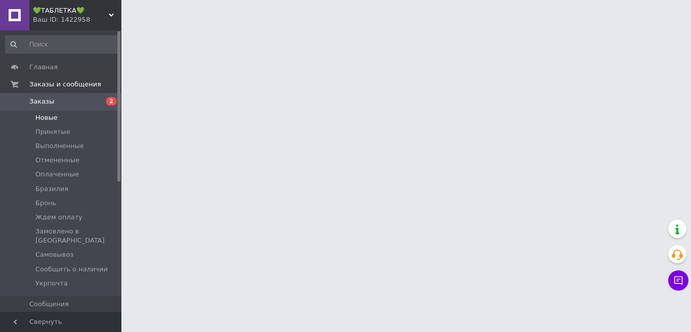
click at [57, 117] on li "Новые" at bounding box center [62, 118] width 124 height 14
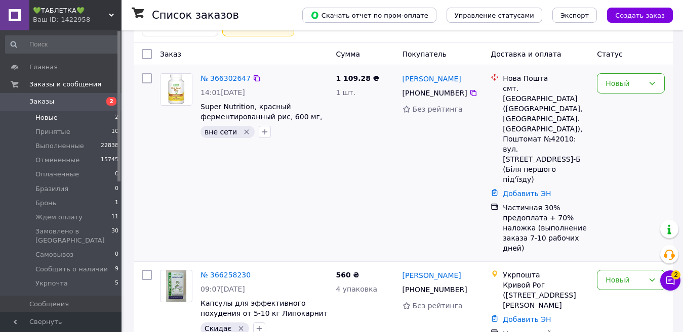
scroll to position [68, 0]
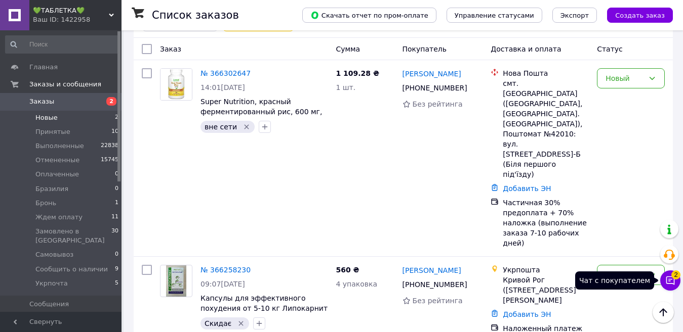
click at [674, 284] on icon at bounding box center [670, 281] width 9 height 9
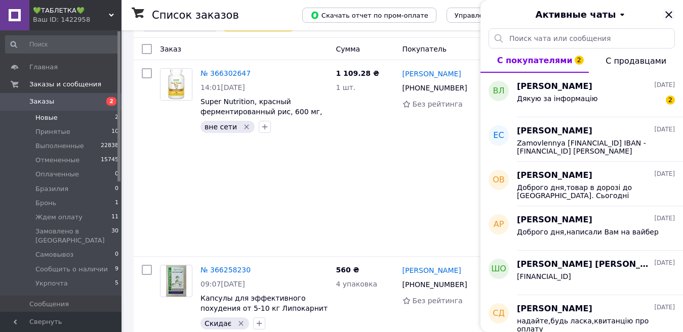
click at [665, 16] on icon "Закрыть" at bounding box center [668, 15] width 12 height 12
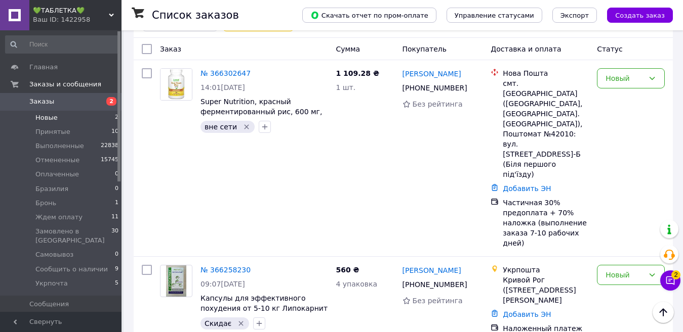
click at [41, 16] on div "Ваш ID: 1422958" at bounding box center [77, 19] width 89 height 9
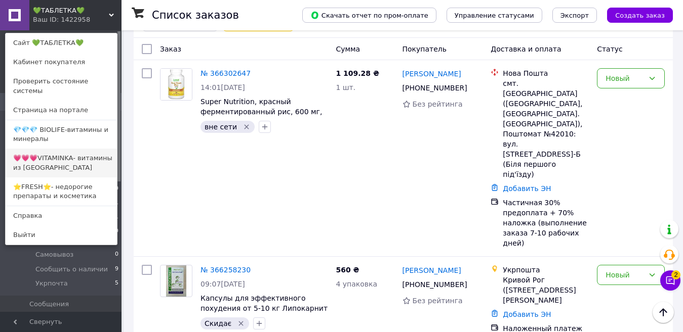
click at [45, 154] on link "💗💗💗VITAMINKA- витамины из [GEOGRAPHIC_DATA]" at bounding box center [61, 163] width 111 height 28
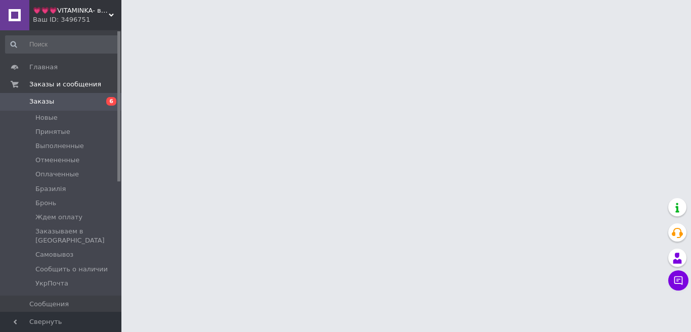
click at [50, 118] on span "Новые" at bounding box center [46, 117] width 22 height 9
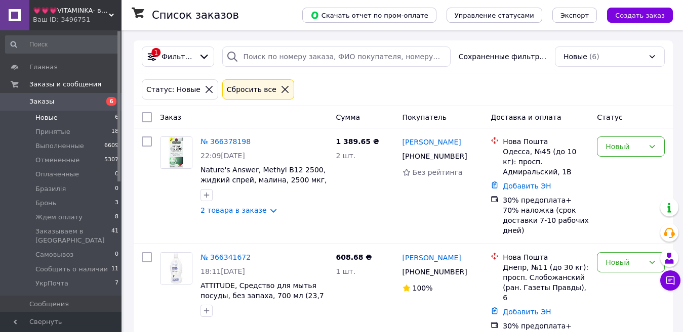
click at [48, 118] on span "Новые" at bounding box center [46, 117] width 22 height 9
click at [57, 201] on li "Бронь 3" at bounding box center [62, 203] width 124 height 14
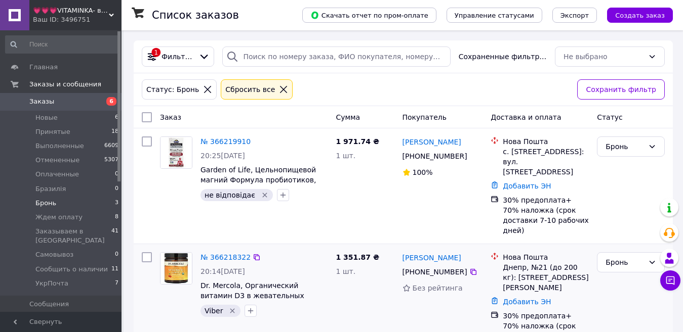
scroll to position [103, 0]
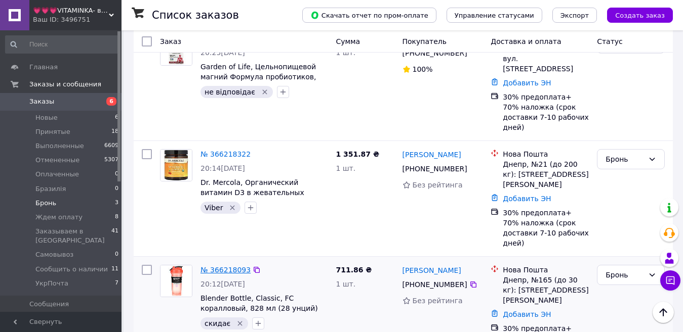
click at [230, 266] on link "№ 366218093" at bounding box center [225, 270] width 50 height 8
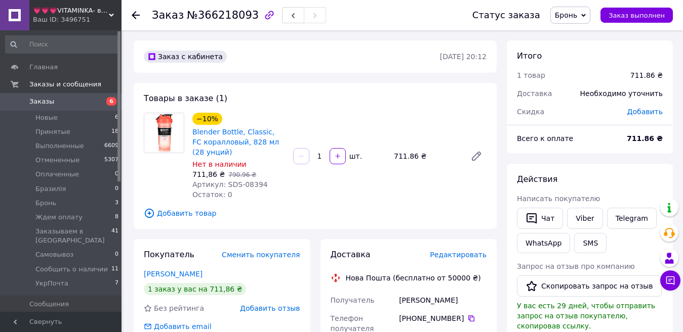
click at [76, 17] on div "Ваш ID: 3496751" at bounding box center [77, 19] width 89 height 9
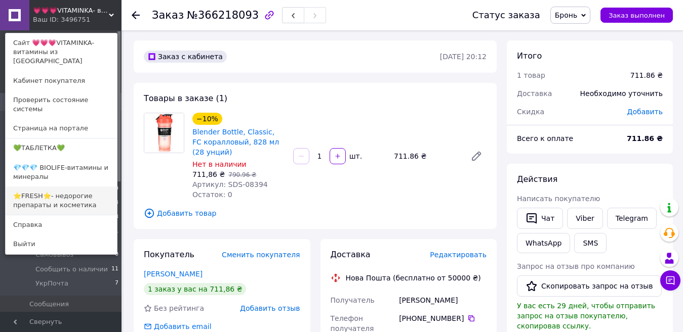
click at [44, 187] on link "⭐FRESH⭐- недорогие препараты и косметика" at bounding box center [61, 201] width 111 height 28
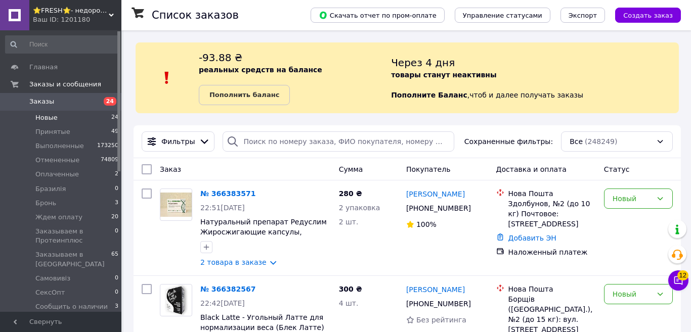
click at [58, 117] on li "Новые 24" at bounding box center [62, 118] width 124 height 14
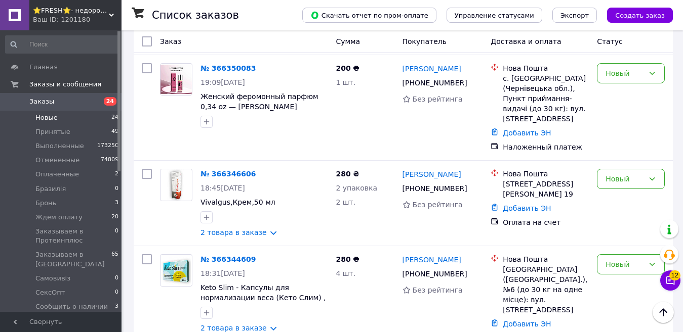
scroll to position [1869, 0]
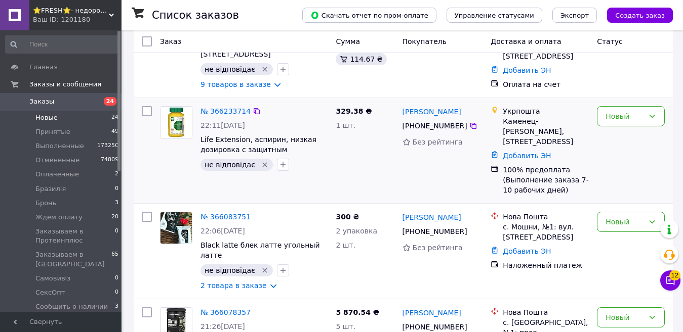
scroll to position [221, 0]
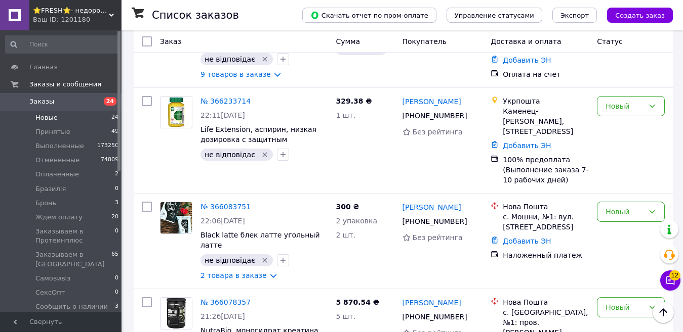
click at [53, 115] on span "Новые" at bounding box center [46, 117] width 22 height 9
click at [65, 15] on div "Ваш ID: 1201180" at bounding box center [77, 19] width 89 height 9
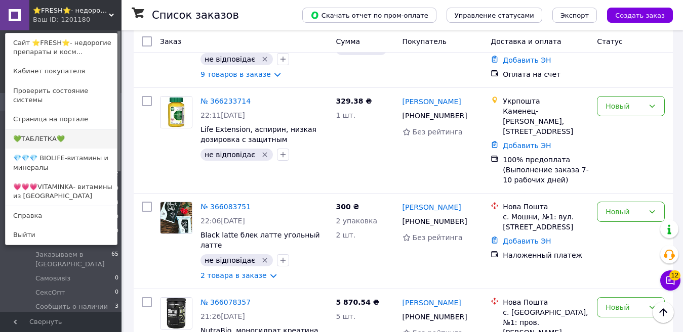
click at [46, 130] on link "💚ТАБЛЕТКА💚" at bounding box center [61, 139] width 111 height 19
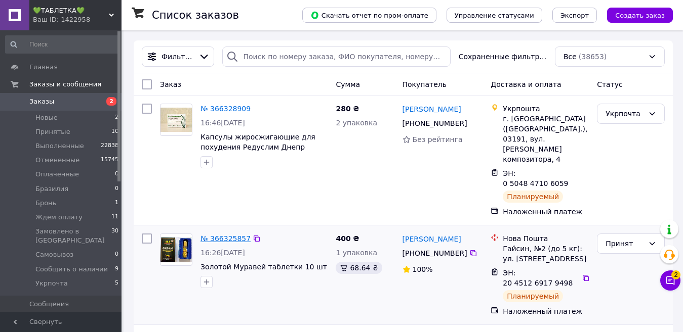
click at [239, 235] on link "№ 366325857" at bounding box center [225, 239] width 50 height 8
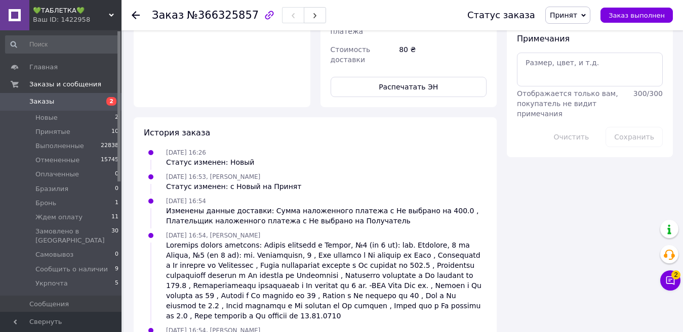
scroll to position [588, 0]
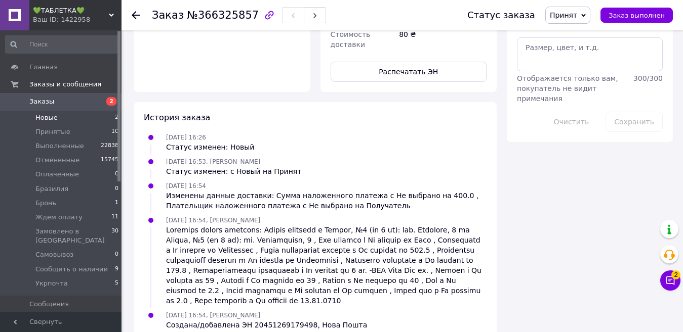
click at [53, 124] on li "Новые 2" at bounding box center [62, 118] width 124 height 14
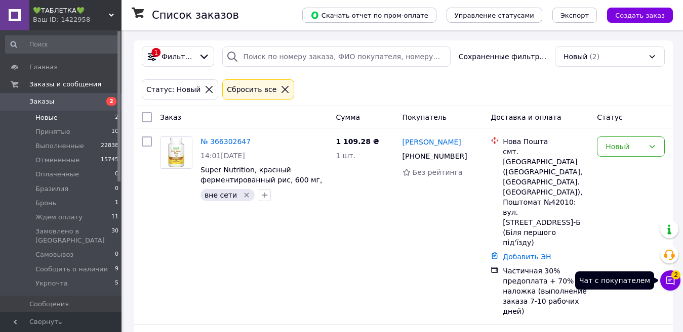
click at [671, 286] on button "Чат с покупателем 2" at bounding box center [670, 281] width 20 height 20
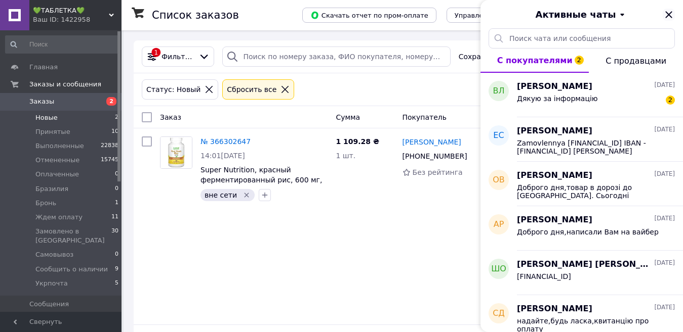
click at [666, 17] on icon "Закрыть" at bounding box center [668, 14] width 7 height 7
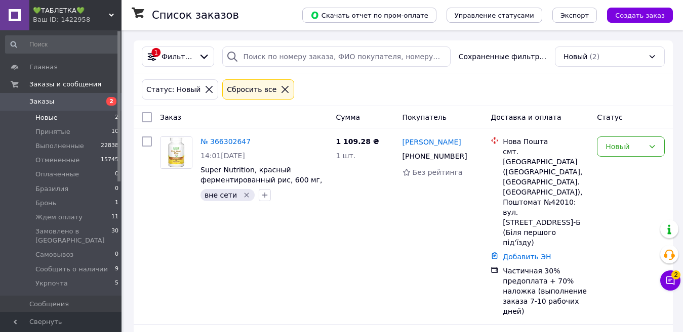
click at [71, 19] on div "Ваш ID: 1422958" at bounding box center [77, 19] width 89 height 9
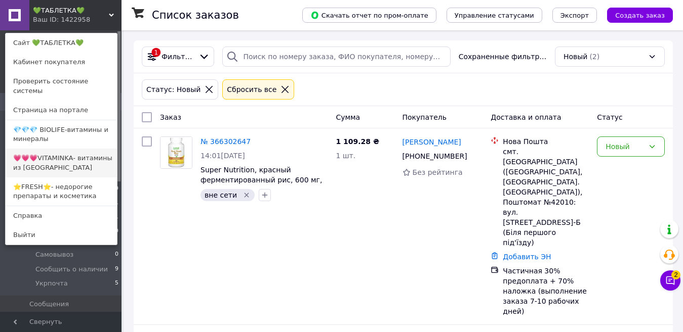
click at [72, 151] on link "💗💗💗VITAMINKA- витамины из [GEOGRAPHIC_DATA]" at bounding box center [61, 163] width 111 height 28
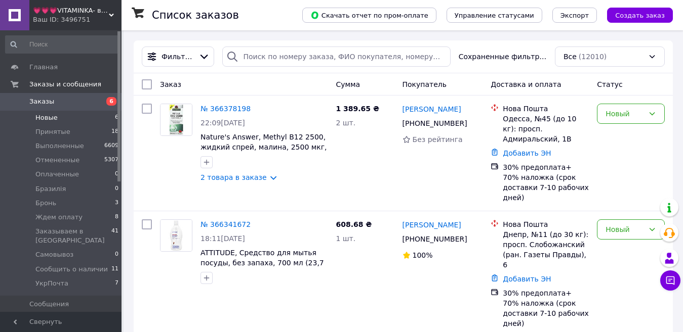
click at [35, 119] on li "Новые 6" at bounding box center [62, 118] width 124 height 14
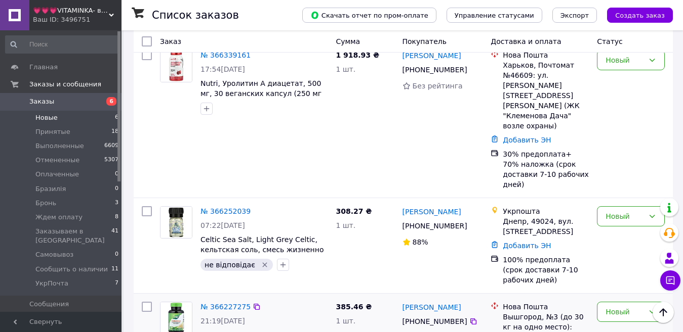
scroll to position [321, 0]
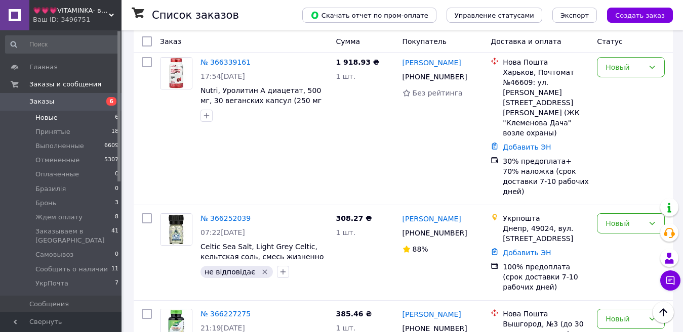
click at [48, 117] on span "Новые" at bounding box center [46, 117] width 22 height 9
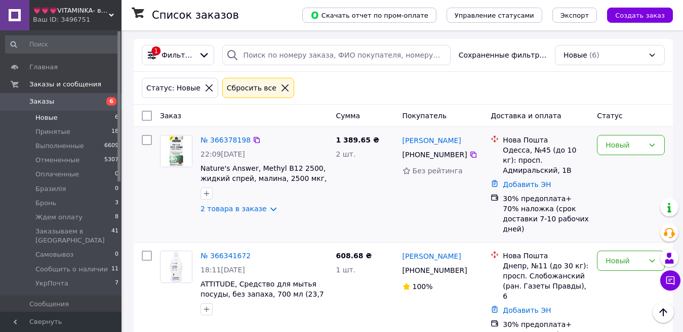
scroll to position [0, 0]
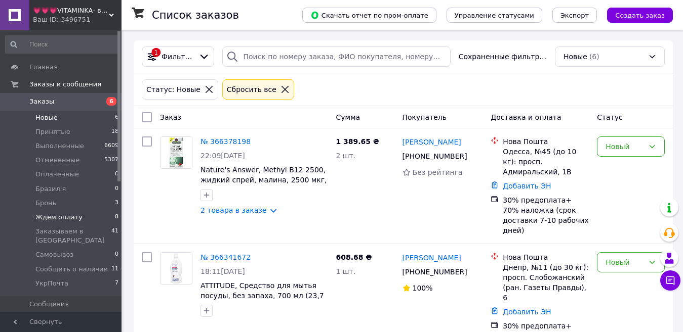
click at [49, 220] on span "Ждем оплату" at bounding box center [58, 217] width 47 height 9
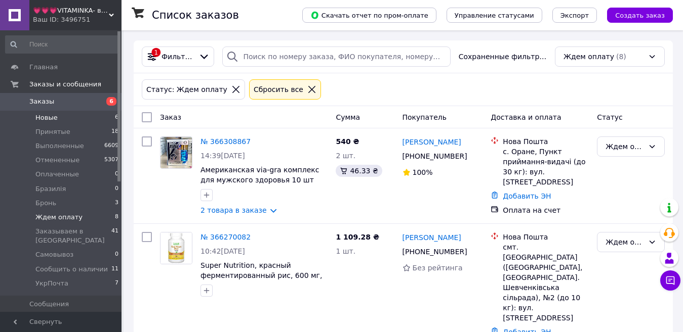
click at [47, 116] on span "Новые" at bounding box center [46, 117] width 22 height 9
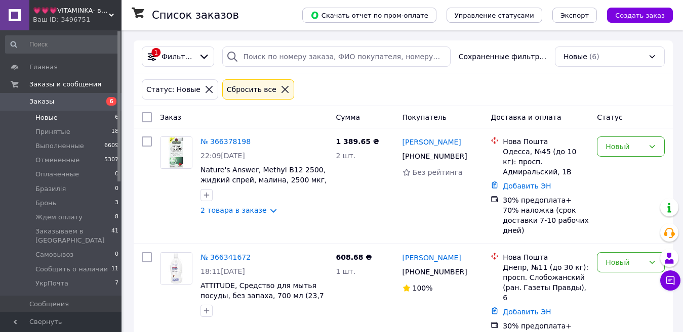
click at [50, 6] on span "💗💗💗VITAMINKA- витамины из [GEOGRAPHIC_DATA]" at bounding box center [71, 10] width 76 height 9
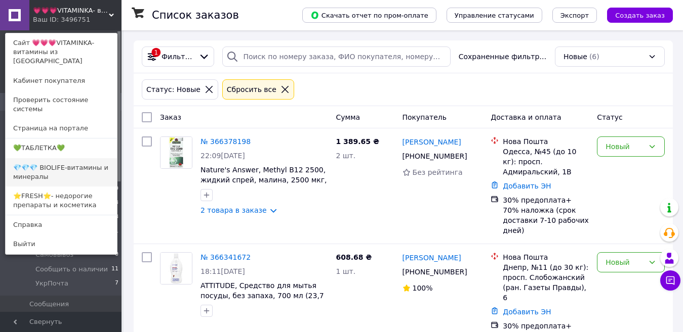
click at [37, 158] on link "💎💎💎 BIOLIFE-витамины и минералы" at bounding box center [61, 172] width 111 height 28
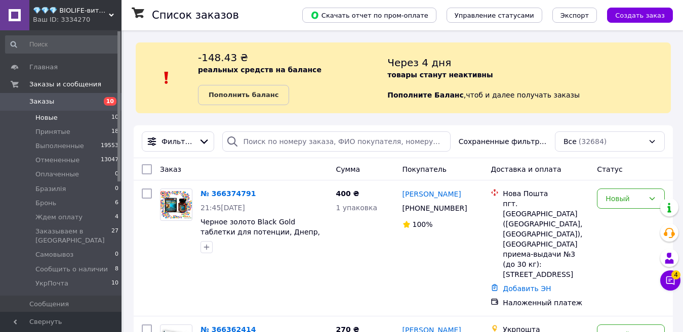
click at [42, 118] on span "Новые" at bounding box center [46, 117] width 22 height 9
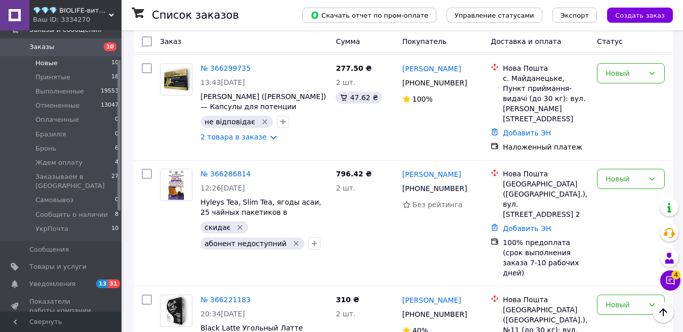
scroll to position [152, 0]
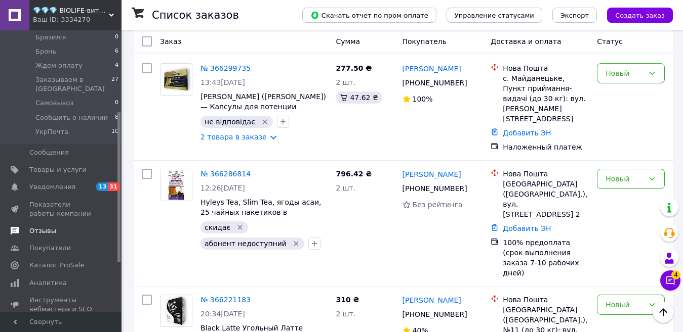
click at [42, 227] on span "Отзывы" at bounding box center [42, 231] width 27 height 9
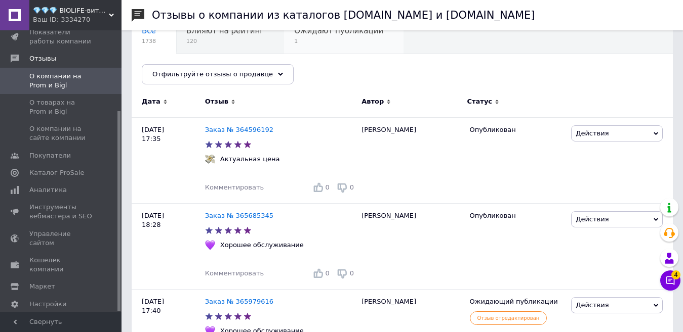
scroll to position [101, 0]
click at [248, 132] on link "Заказ № 364596192" at bounding box center [239, 130] width 68 height 8
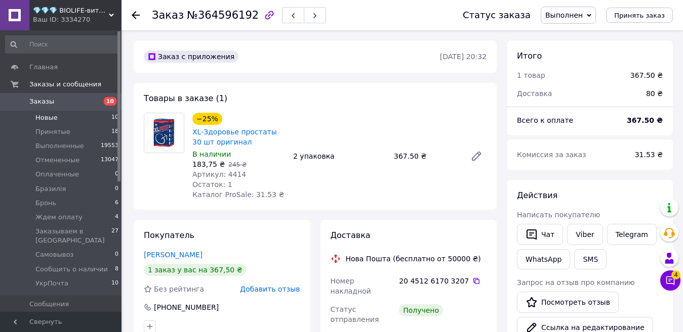
click at [42, 113] on span "Новые" at bounding box center [46, 117] width 22 height 9
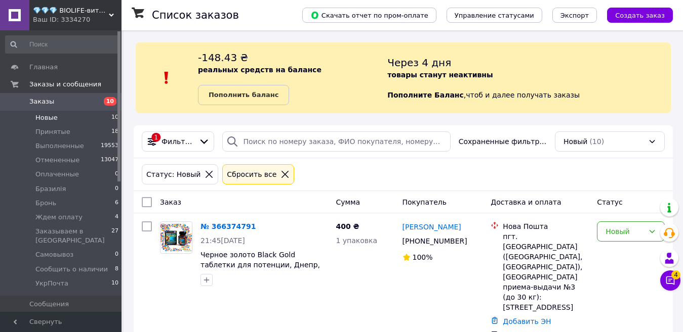
click at [70, 10] on span "💎💎💎 BIOLIFE-витамины и минералы" at bounding box center [71, 10] width 76 height 9
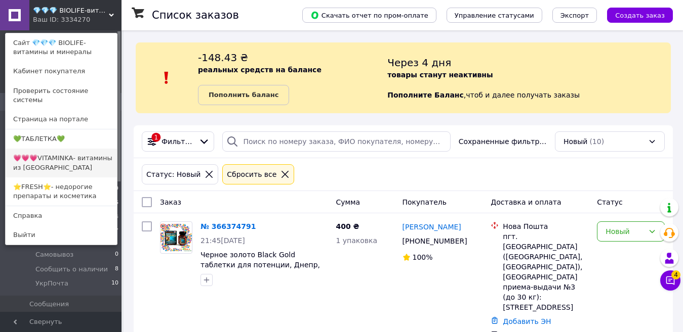
click at [54, 155] on link "💗💗💗VITAMINKA- витамины из [GEOGRAPHIC_DATA]" at bounding box center [61, 163] width 111 height 28
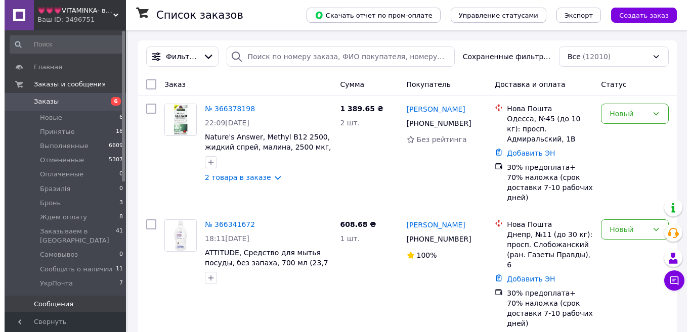
scroll to position [152, 0]
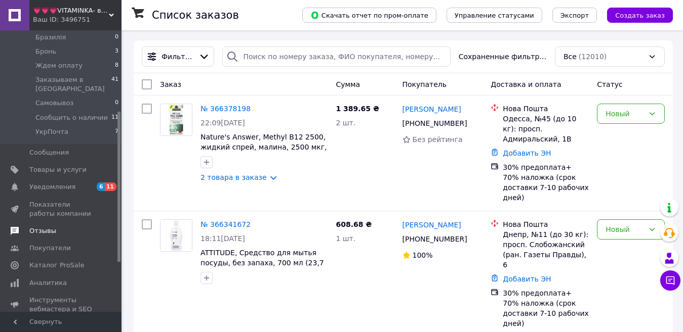
click at [30, 227] on span "Отзывы" at bounding box center [42, 231] width 27 height 9
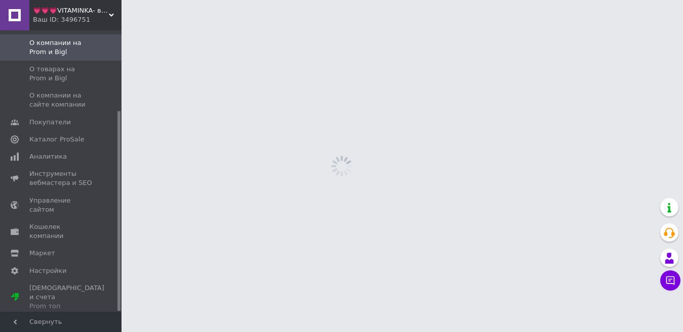
scroll to position [113, 0]
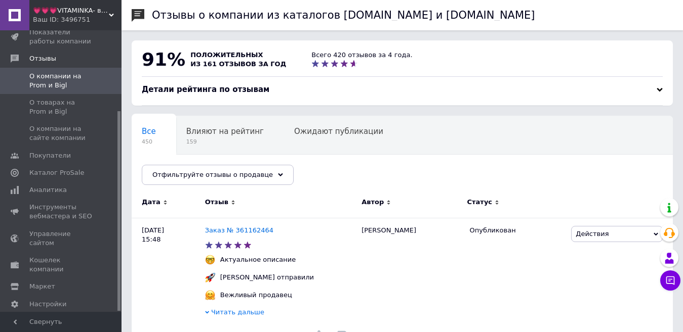
click at [53, 18] on div "Ваш ID: 3496751" at bounding box center [77, 19] width 89 height 9
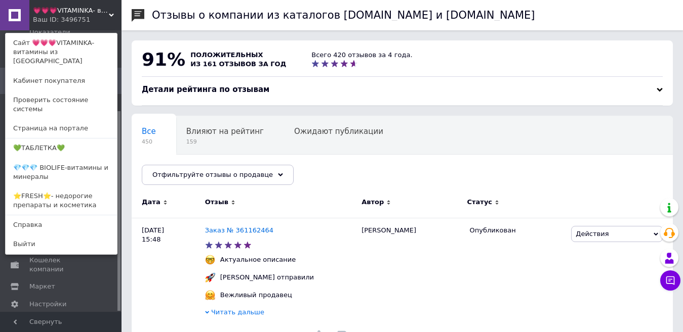
click at [29, 13] on link at bounding box center [14, 15] width 29 height 30
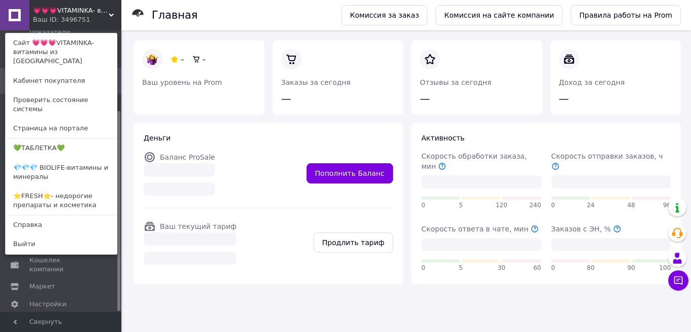
click at [59, 18] on div "Ваш ID: 3496751" at bounding box center [54, 19] width 43 height 9
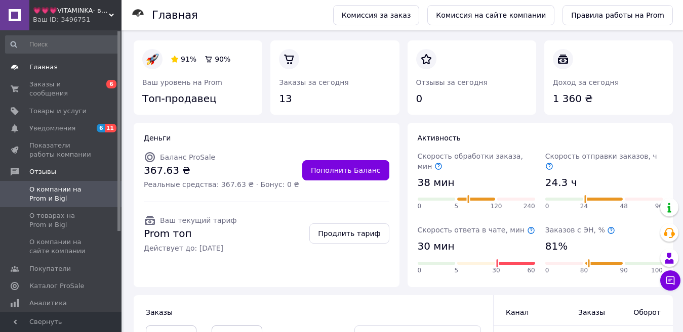
click at [49, 69] on span "Главная" at bounding box center [43, 67] width 28 height 9
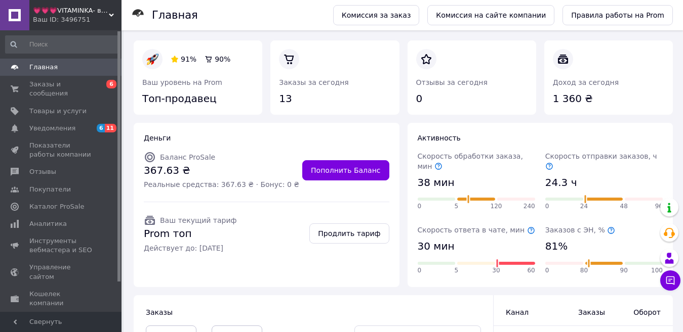
click at [50, 22] on div "Ваш ID: 3496751" at bounding box center [77, 19] width 89 height 9
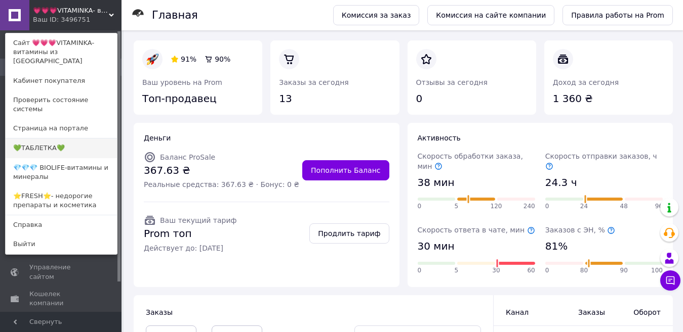
click at [39, 139] on link "💚ТАБЛЕТКА💚" at bounding box center [61, 148] width 111 height 19
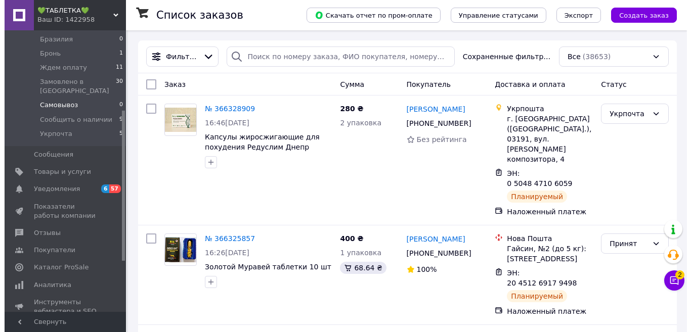
scroll to position [152, 0]
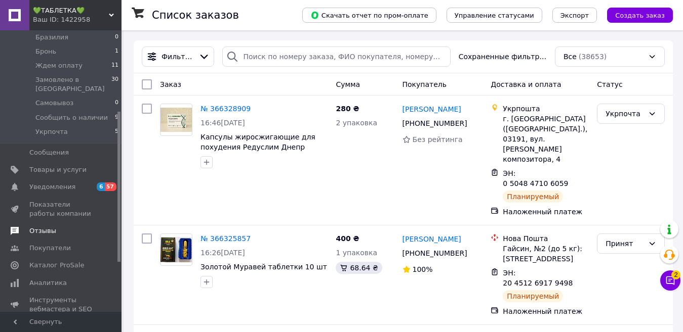
click at [39, 227] on span "Отзывы" at bounding box center [42, 231] width 27 height 9
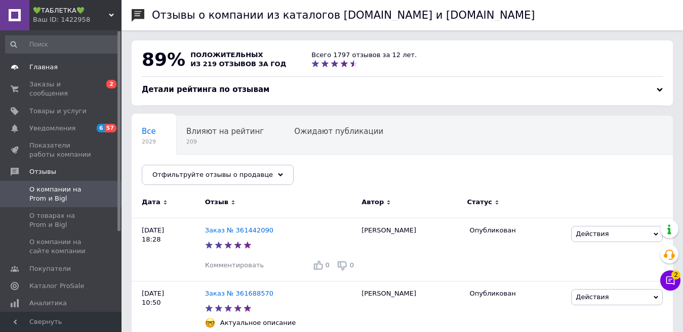
click at [35, 68] on span "Главная" at bounding box center [43, 67] width 28 height 9
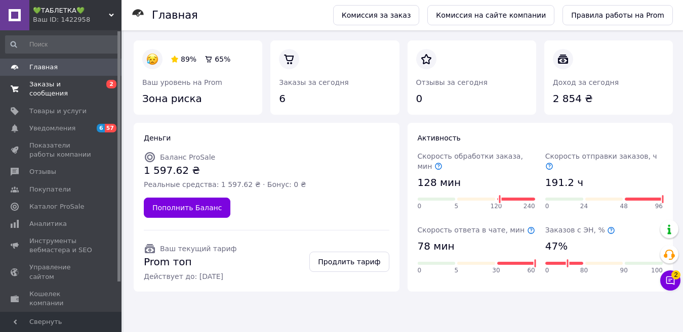
click at [55, 88] on span "Заказы и сообщения" at bounding box center [61, 89] width 64 height 18
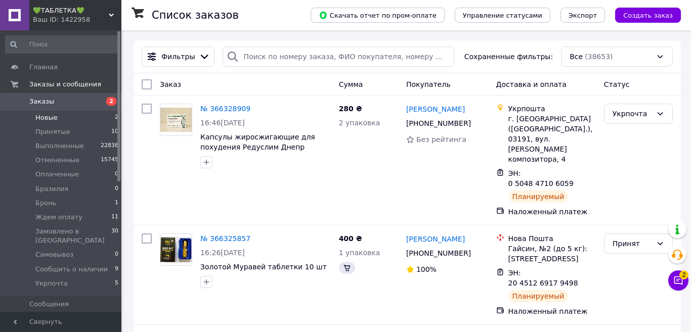
click at [45, 120] on span "Новые" at bounding box center [46, 117] width 22 height 9
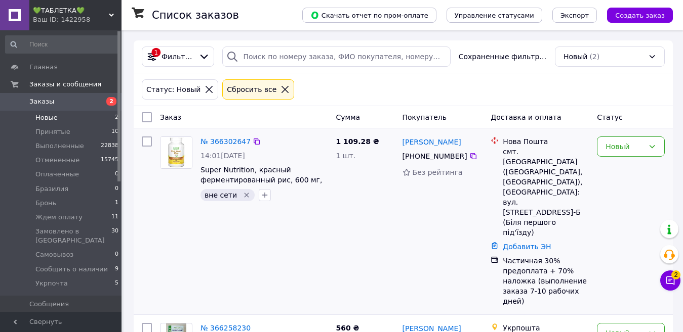
scroll to position [68, 0]
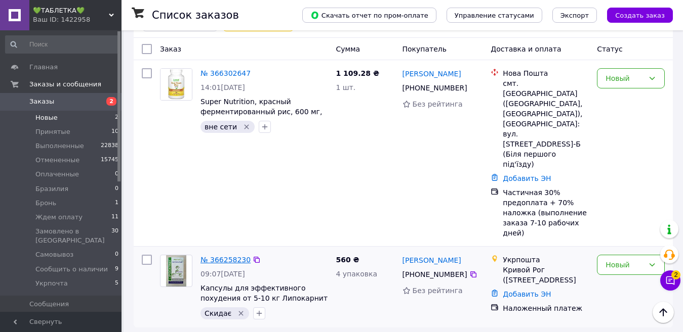
click at [215, 256] on link "№ 366258230" at bounding box center [225, 260] width 50 height 8
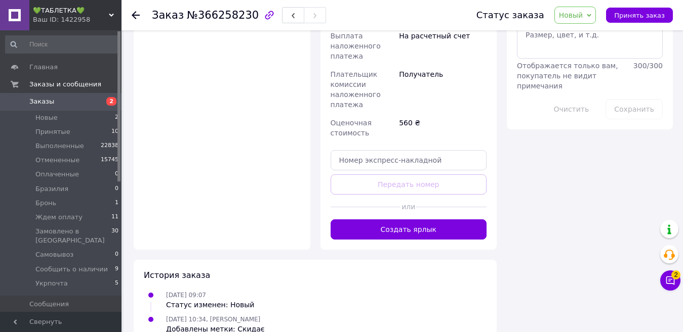
scroll to position [594, 0]
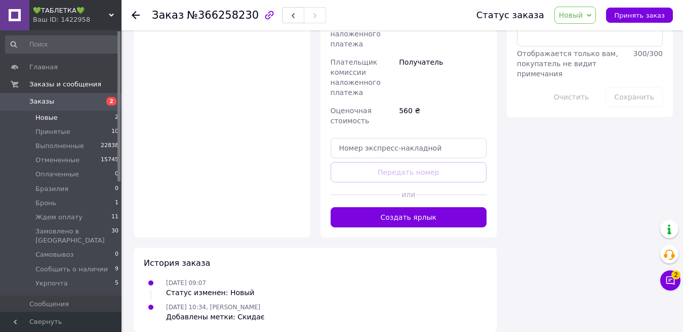
click at [38, 121] on span "Новые" at bounding box center [46, 117] width 22 height 9
